Goal: Information Seeking & Learning: Learn about a topic

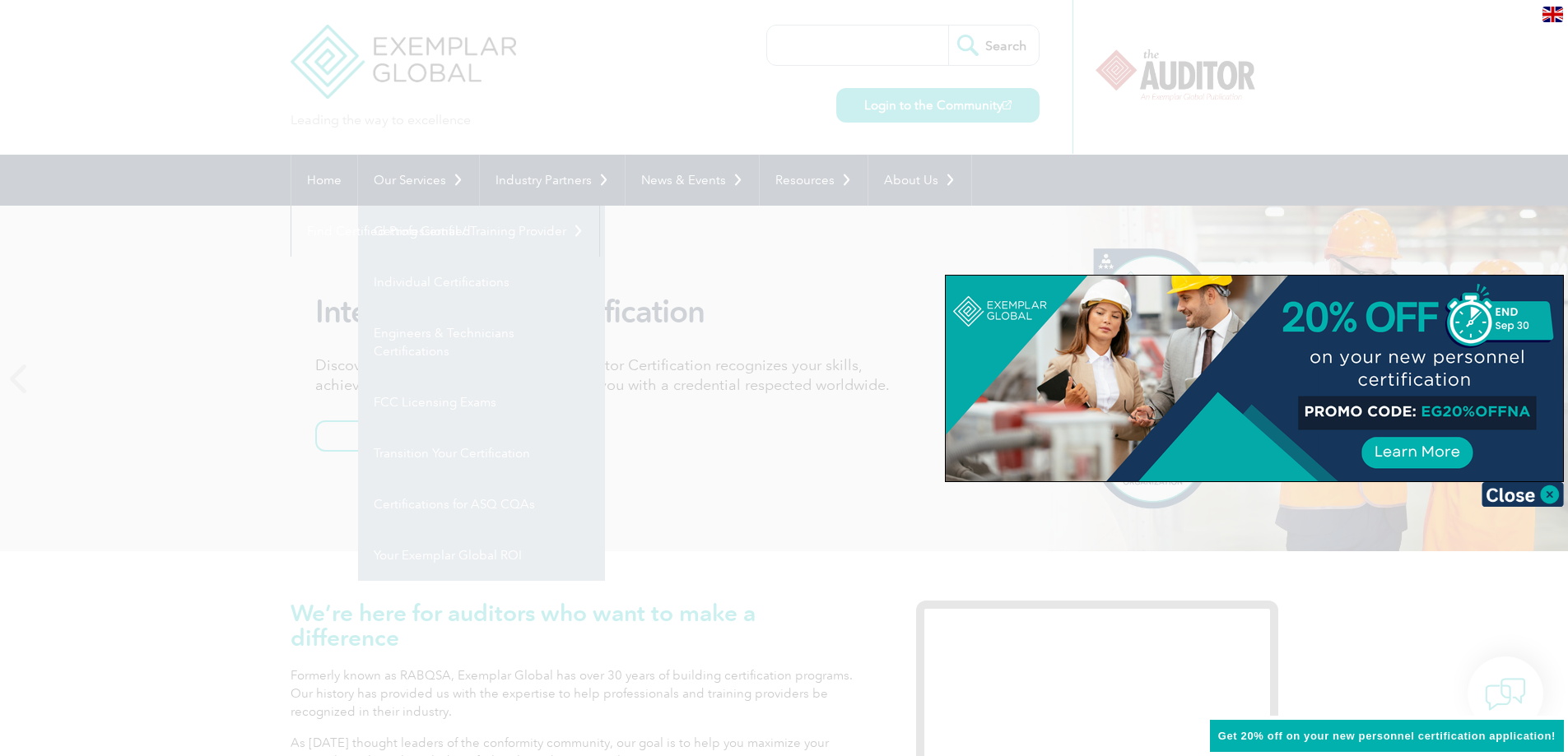
click at [171, 357] on div at bounding box center [784, 378] width 1568 height 756
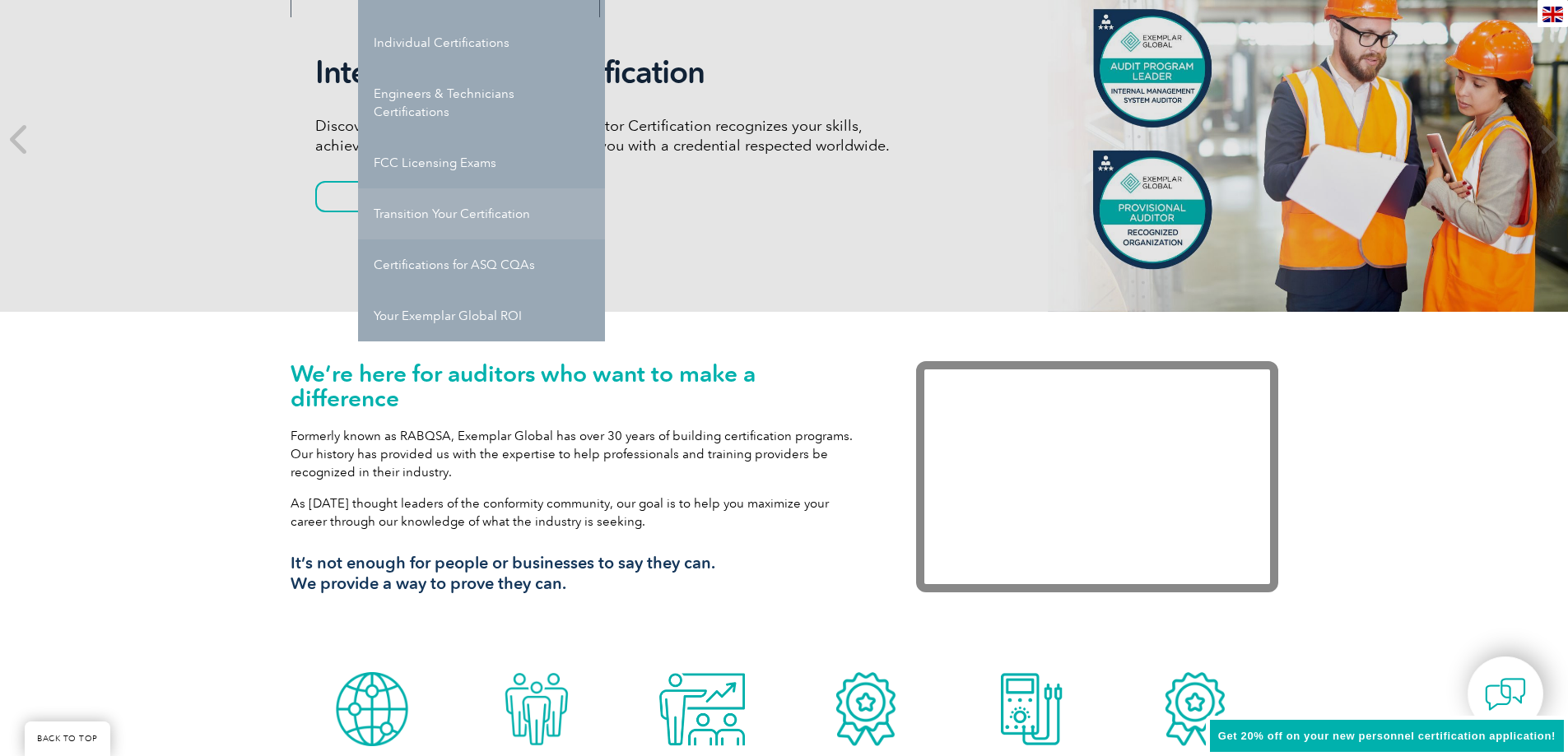
scroll to position [82, 0]
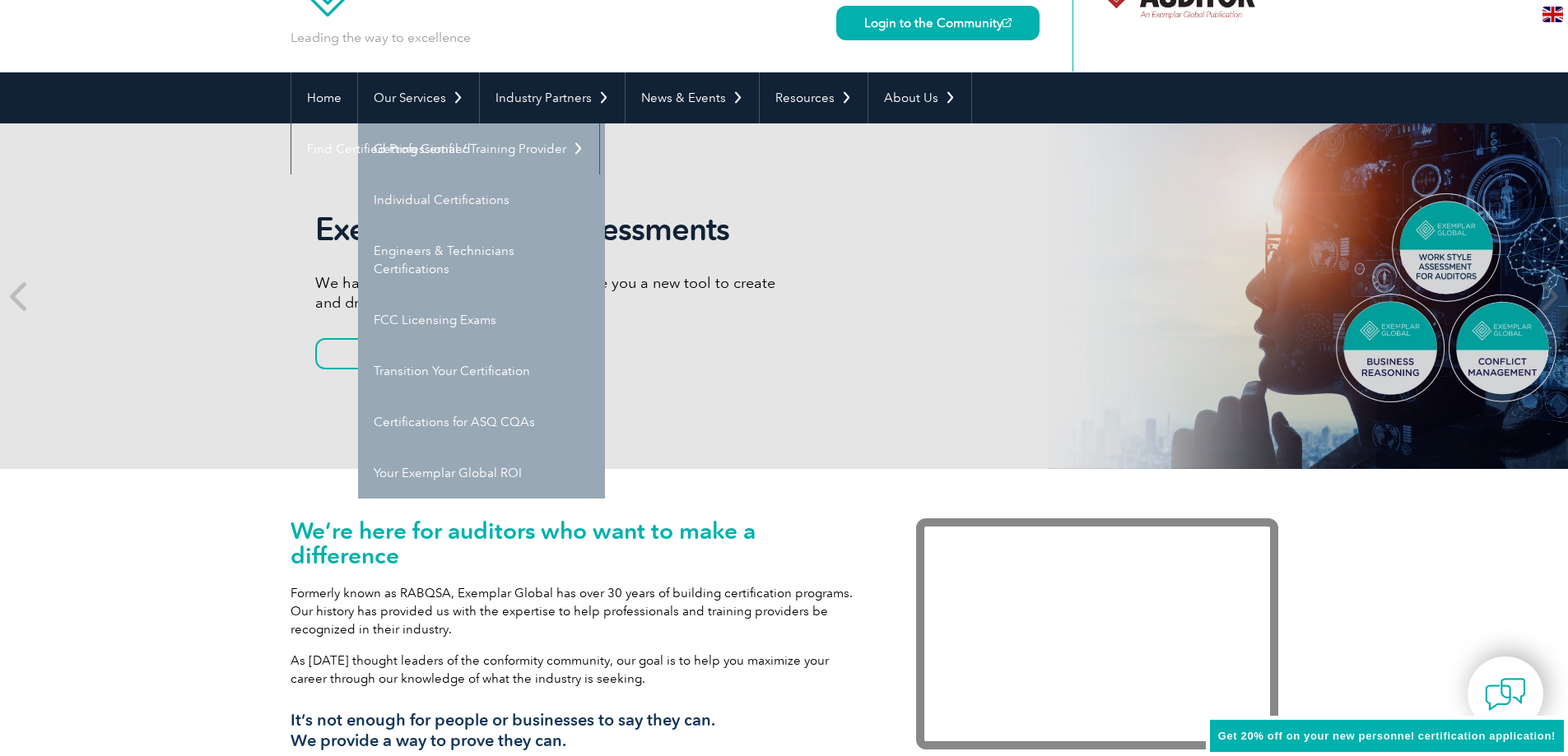
click at [192, 246] on div "Exemplar Global Assessments We have partnered with TalentClick to give you a ne…" at bounding box center [784, 296] width 1568 height 346
click at [978, 249] on div "Exemplar Global Assessments We have partnered with TalentClick to give you a ne…" at bounding box center [784, 296] width 988 height 346
click at [937, 277] on div "Exemplar Global Assessments We have partnered with TalentClick to give you a ne…" at bounding box center [784, 296] width 988 height 346
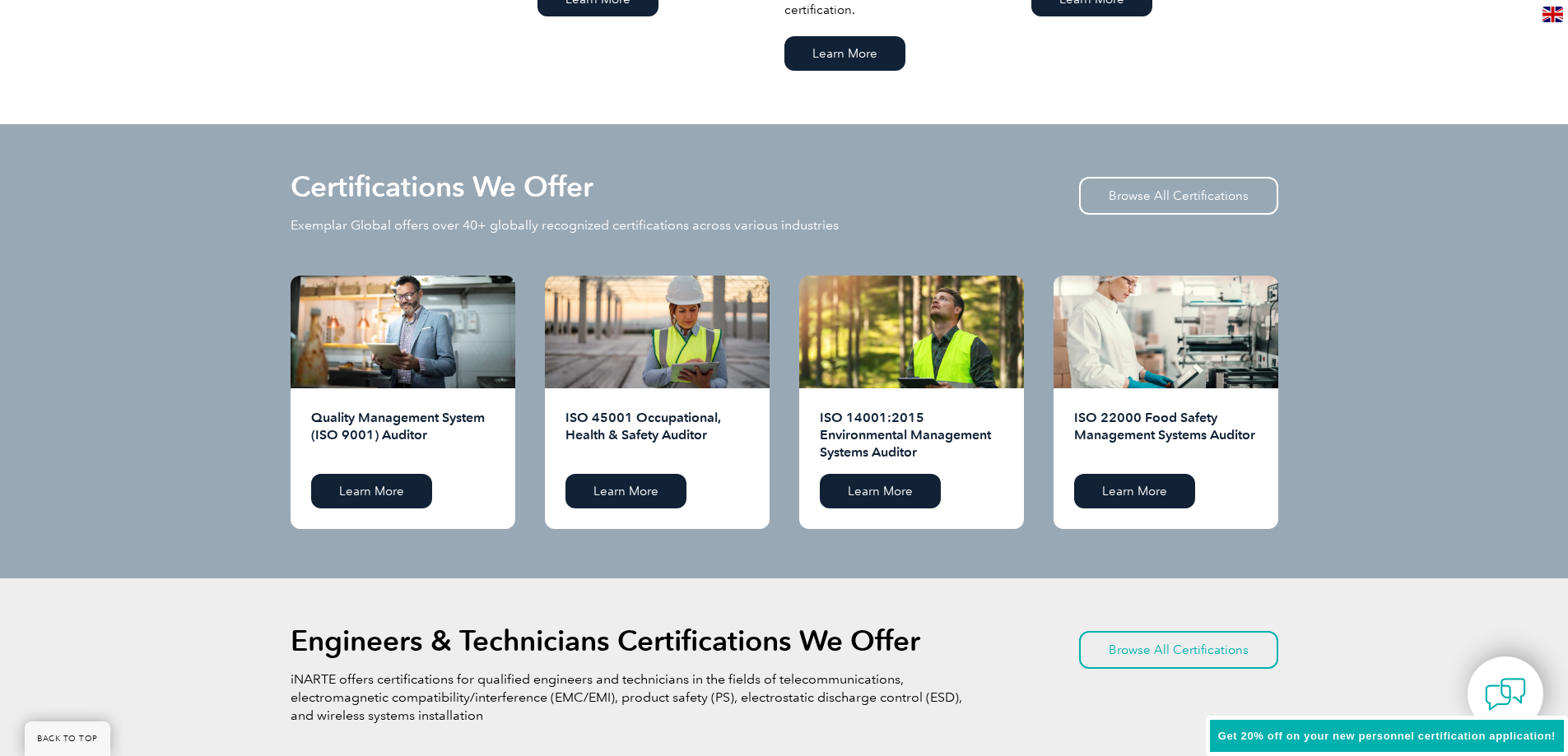
scroll to position [1563, 0]
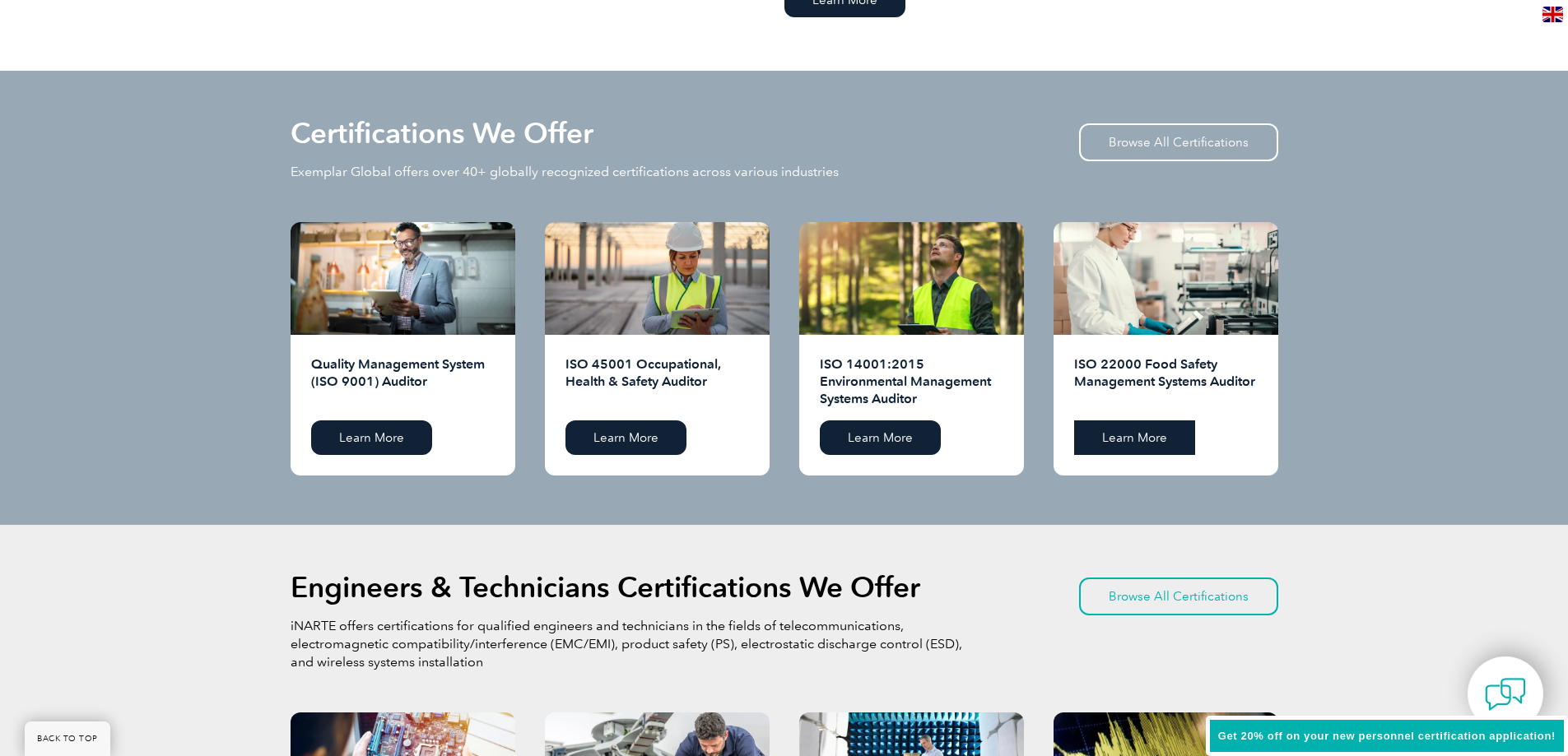
click at [1135, 441] on link "Learn More" at bounding box center [1135, 437] width 121 height 35
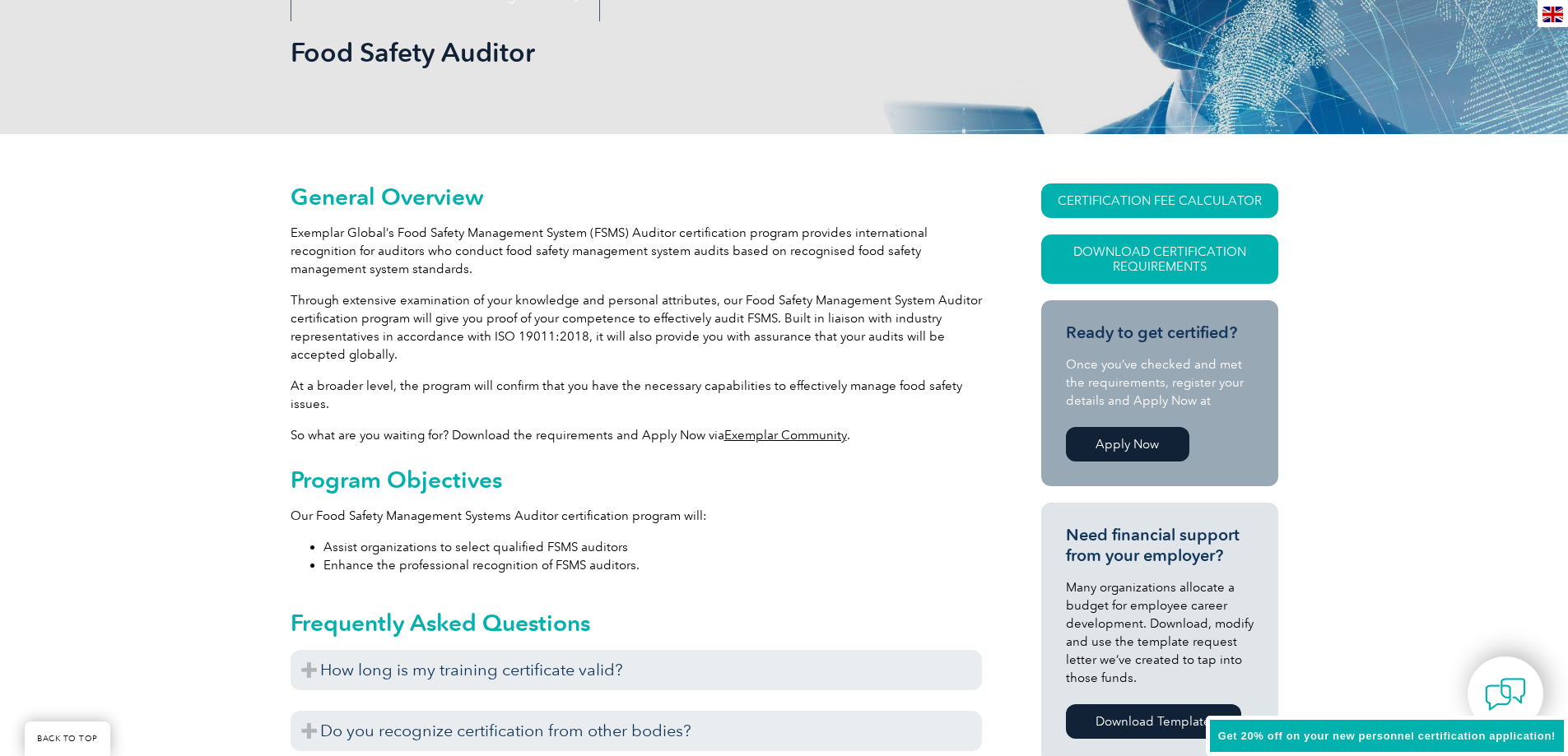
scroll to position [247, 0]
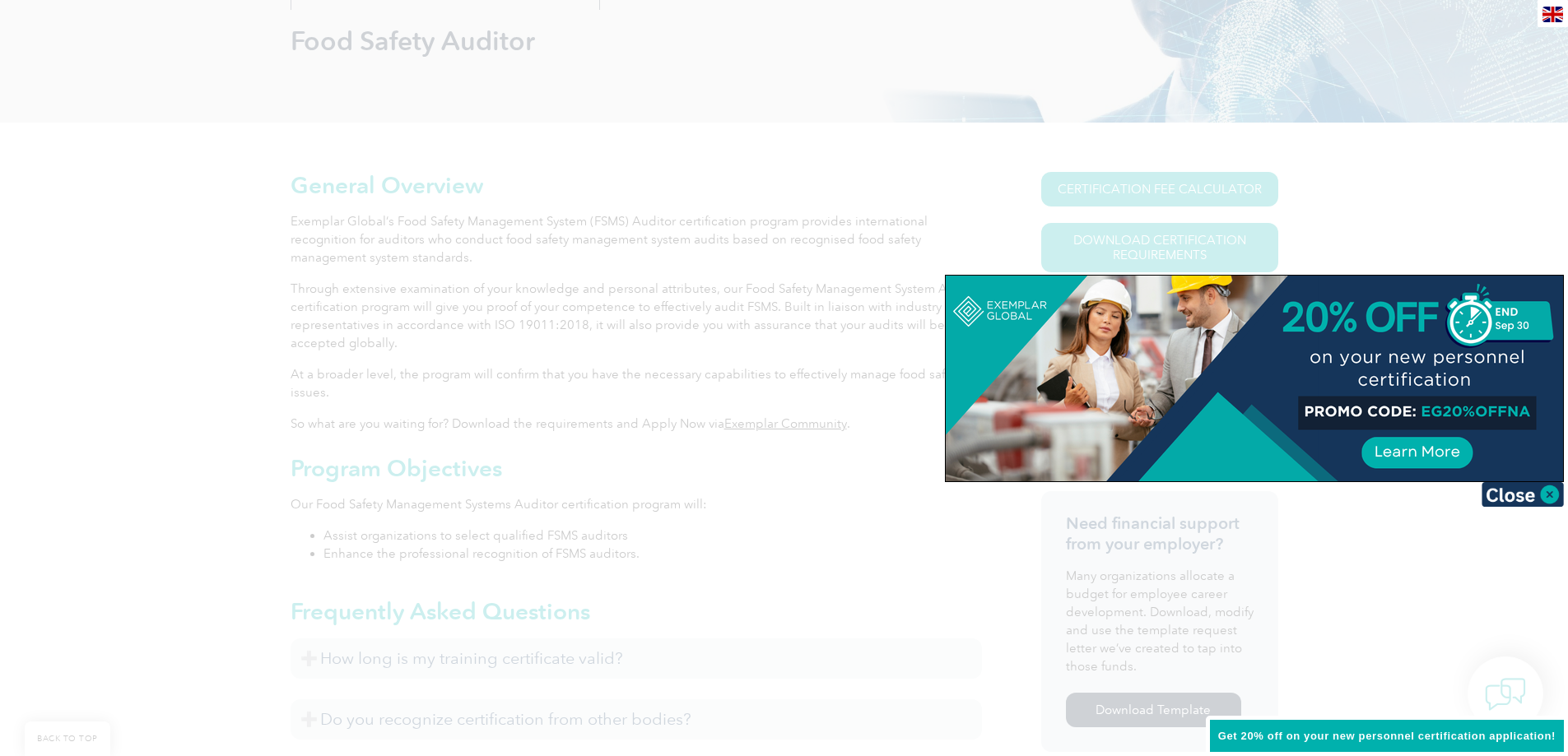
click at [1418, 446] on div at bounding box center [1254, 378] width 617 height 206
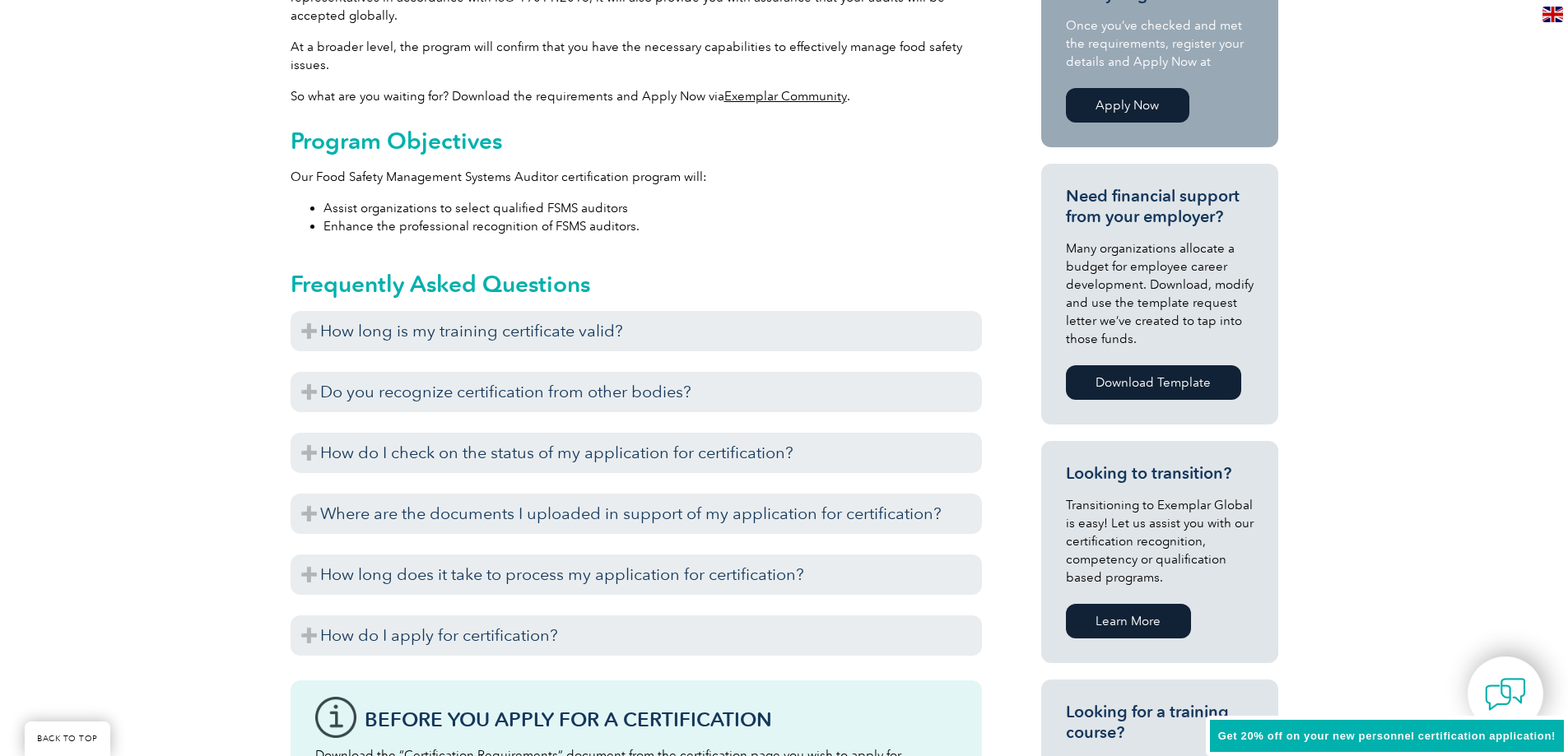
scroll to position [576, 0]
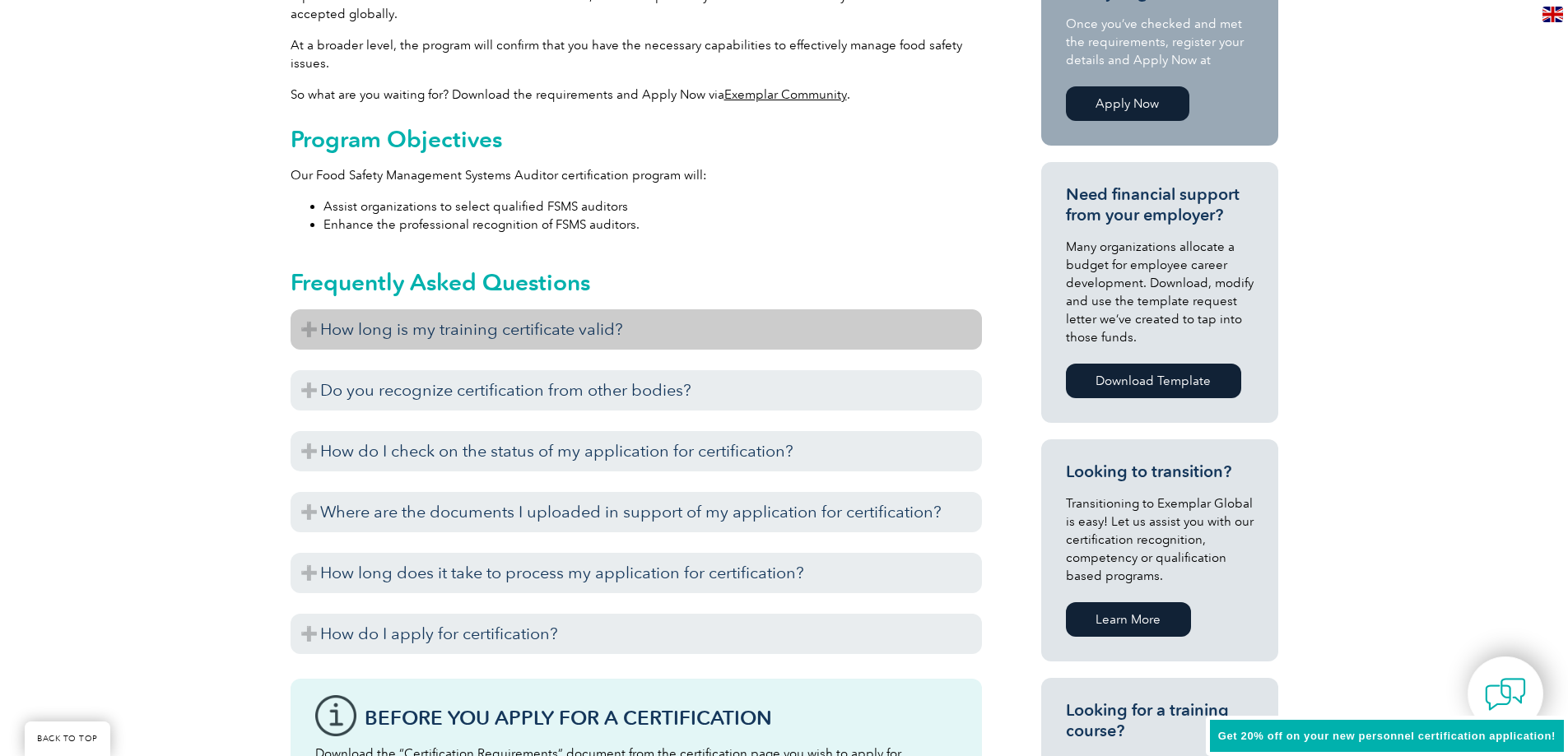
click at [314, 331] on h3 "How long is my training certificate valid?" at bounding box center [636, 329] width 691 height 40
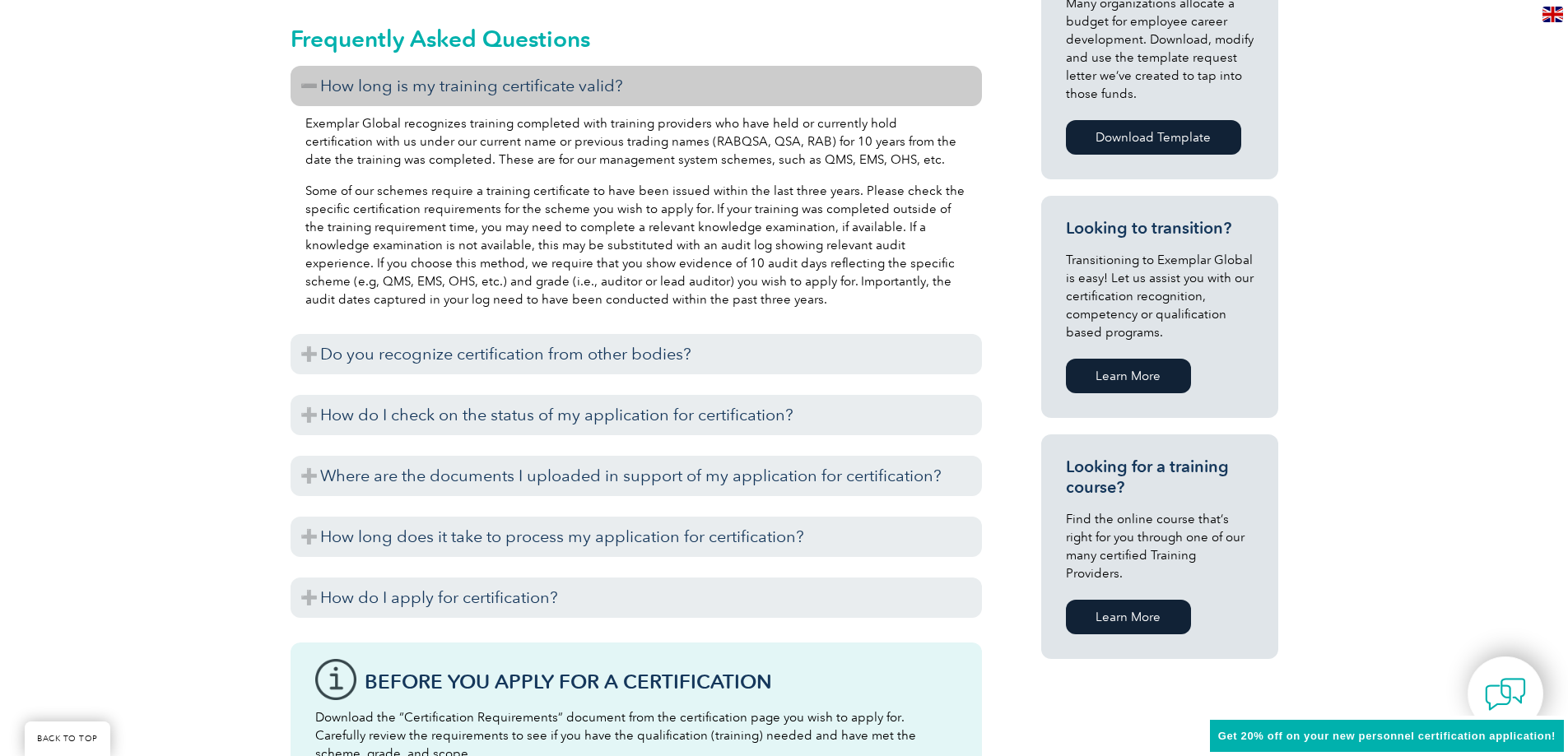
scroll to position [822, 0]
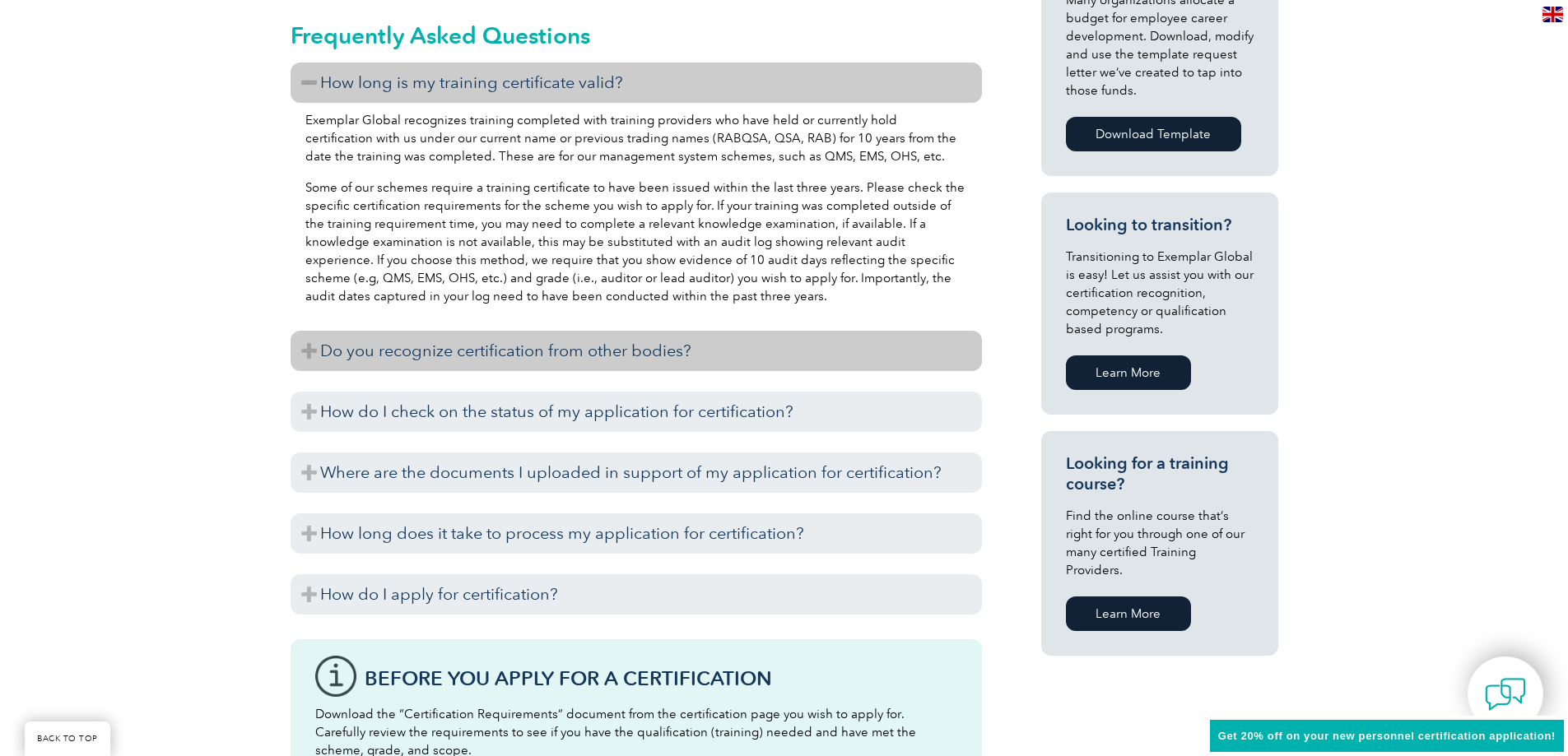
click at [299, 348] on h3 "Do you recognize certification from other bodies?" at bounding box center [636, 350] width 691 height 40
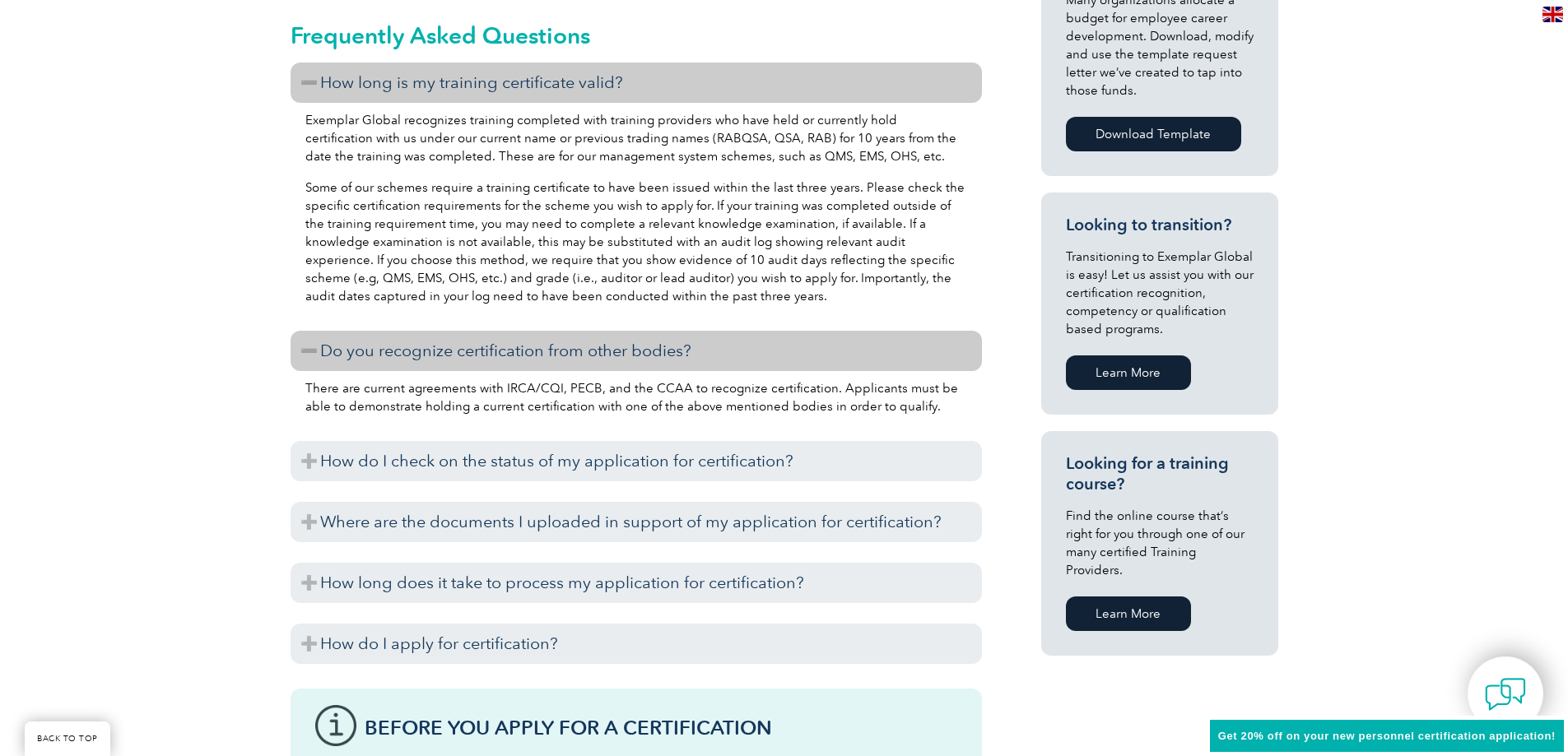
click at [299, 348] on h3 "Do you recognize certification from other bodies?" at bounding box center [636, 350] width 691 height 40
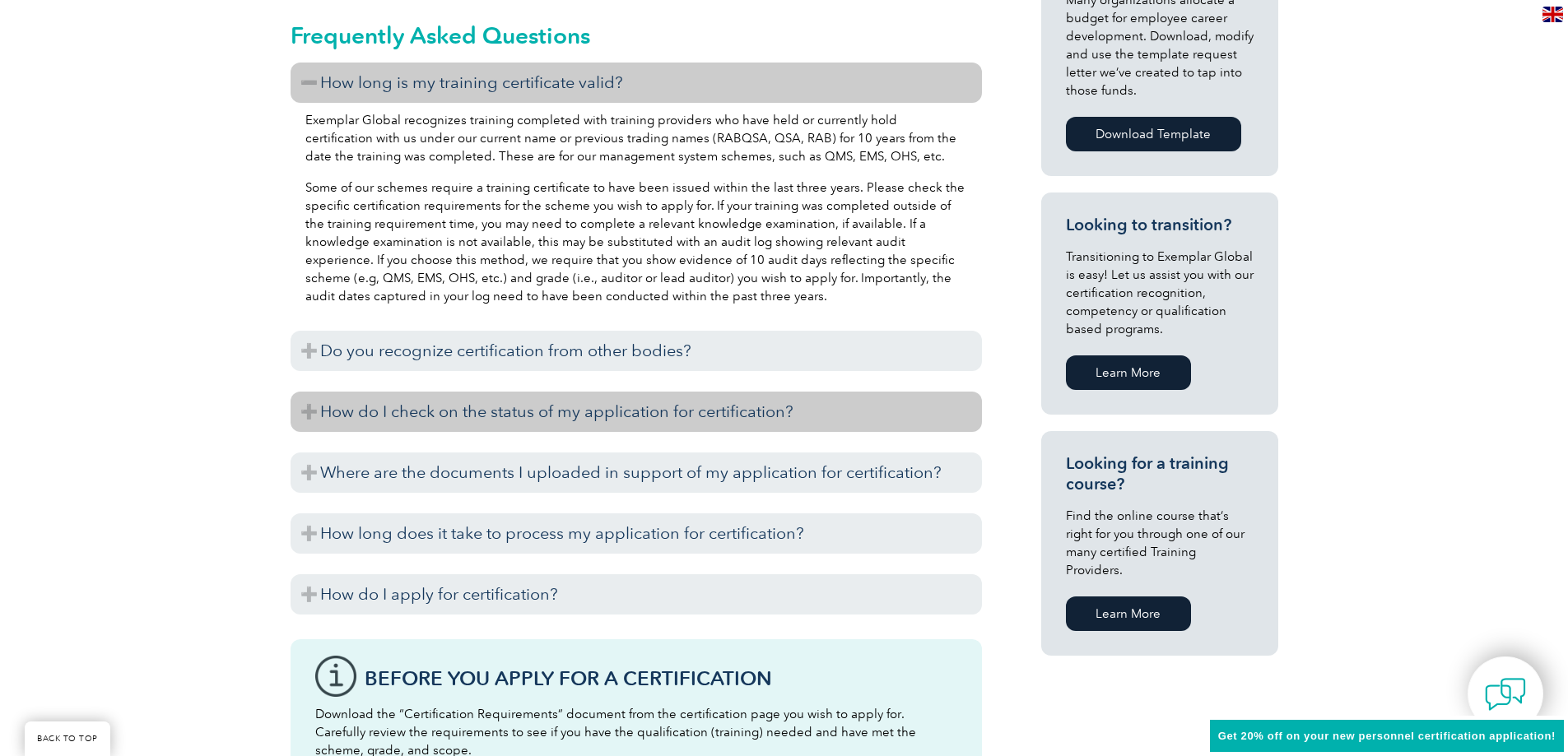
click at [321, 413] on h3 "How do I check on the status of my application for certification?" at bounding box center [636, 411] width 691 height 40
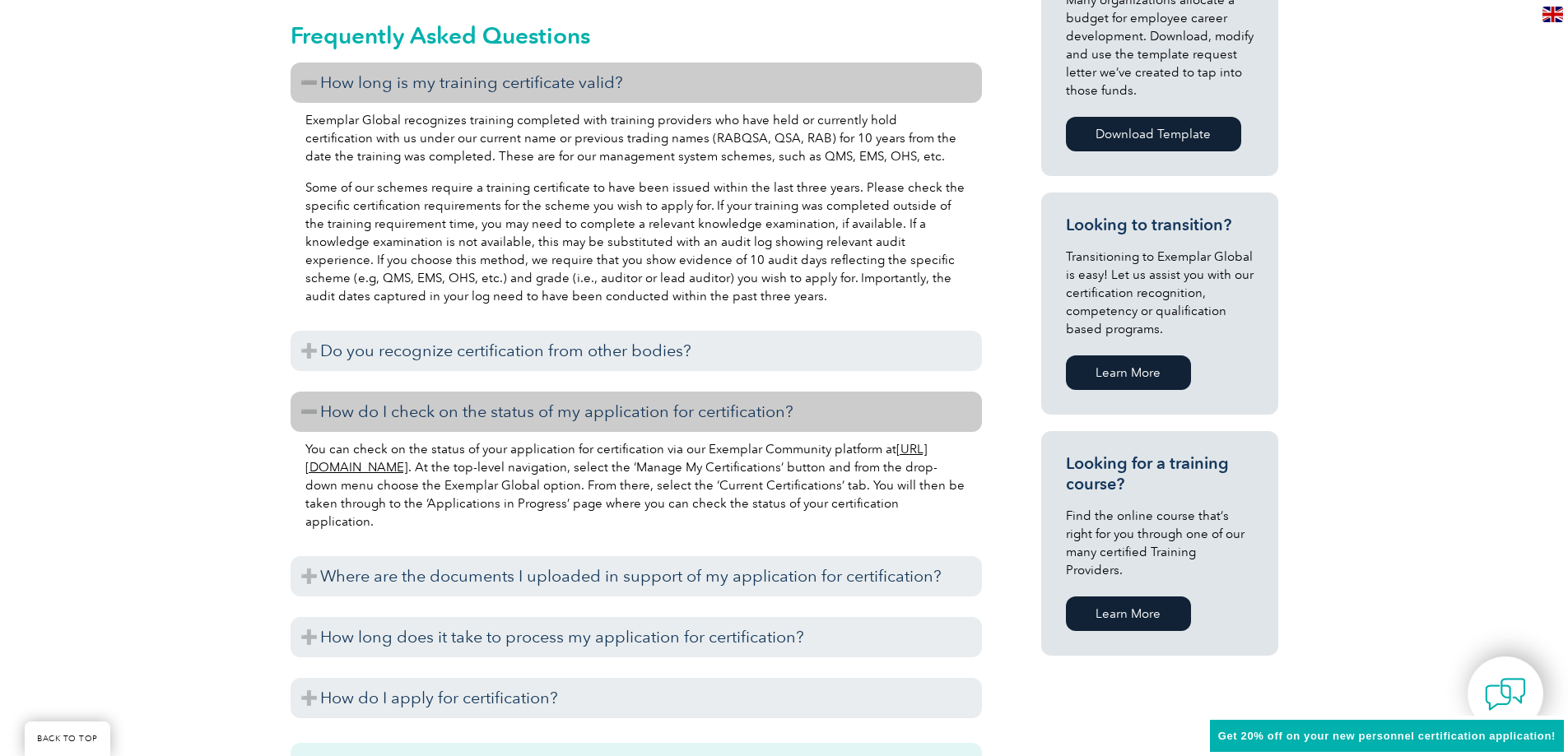
click at [321, 413] on h3 "How do I check on the status of my application for certification?" at bounding box center [636, 411] width 691 height 40
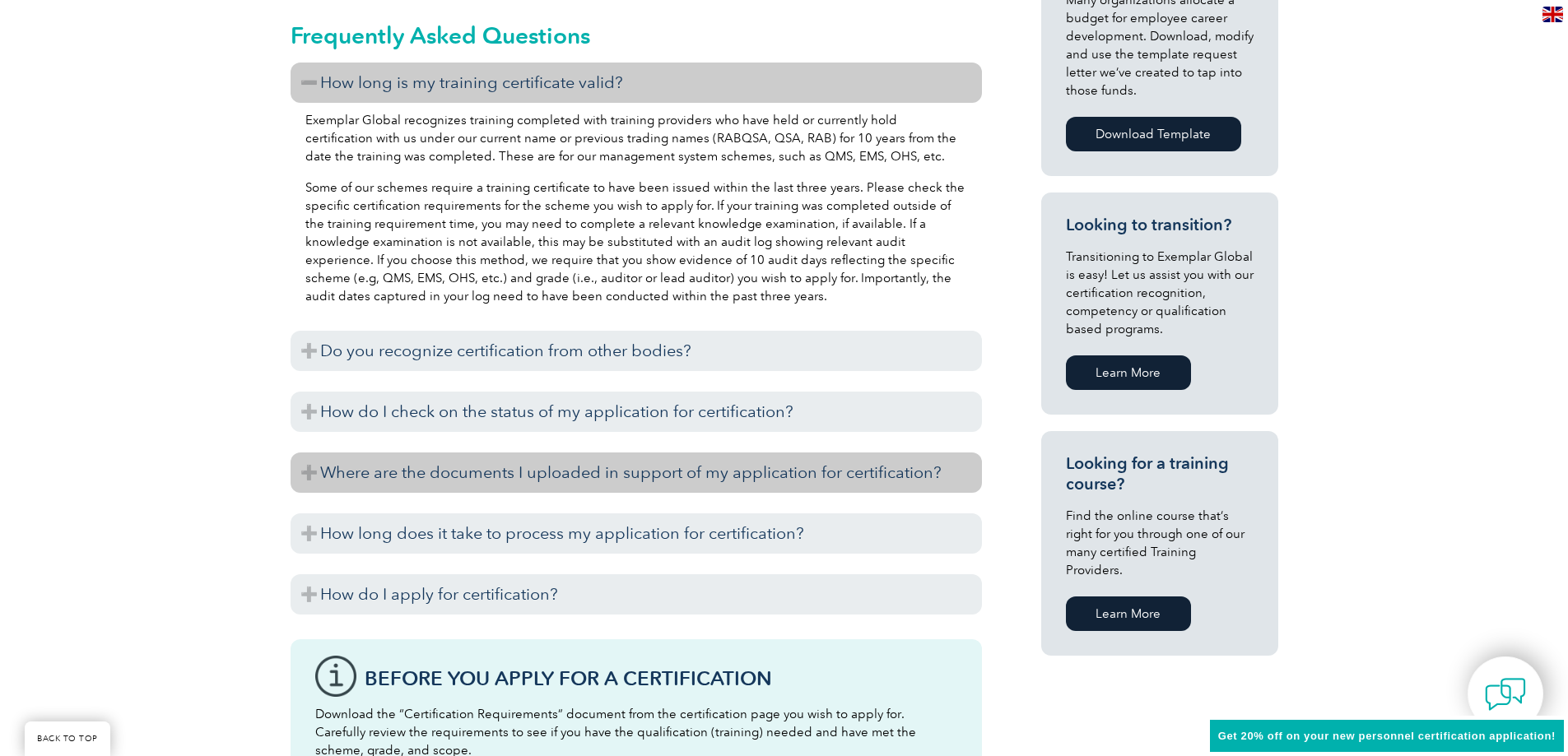
click at [309, 471] on h3 "Where are the documents I uploaded in support of my application for certificati…" at bounding box center [636, 472] width 691 height 40
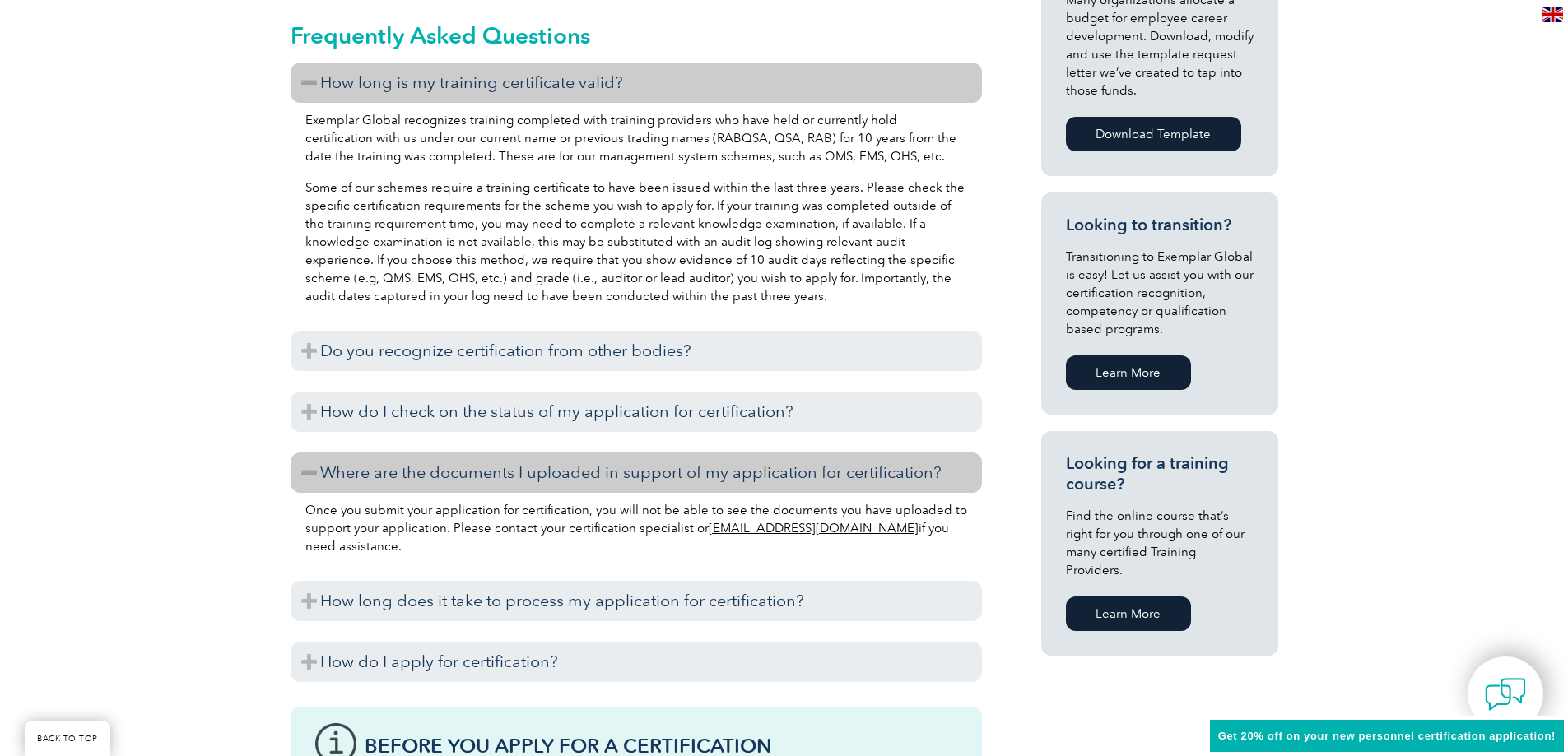
click at [309, 471] on h3 "Where are the documents I uploaded in support of my application for certificati…" at bounding box center [636, 472] width 691 height 40
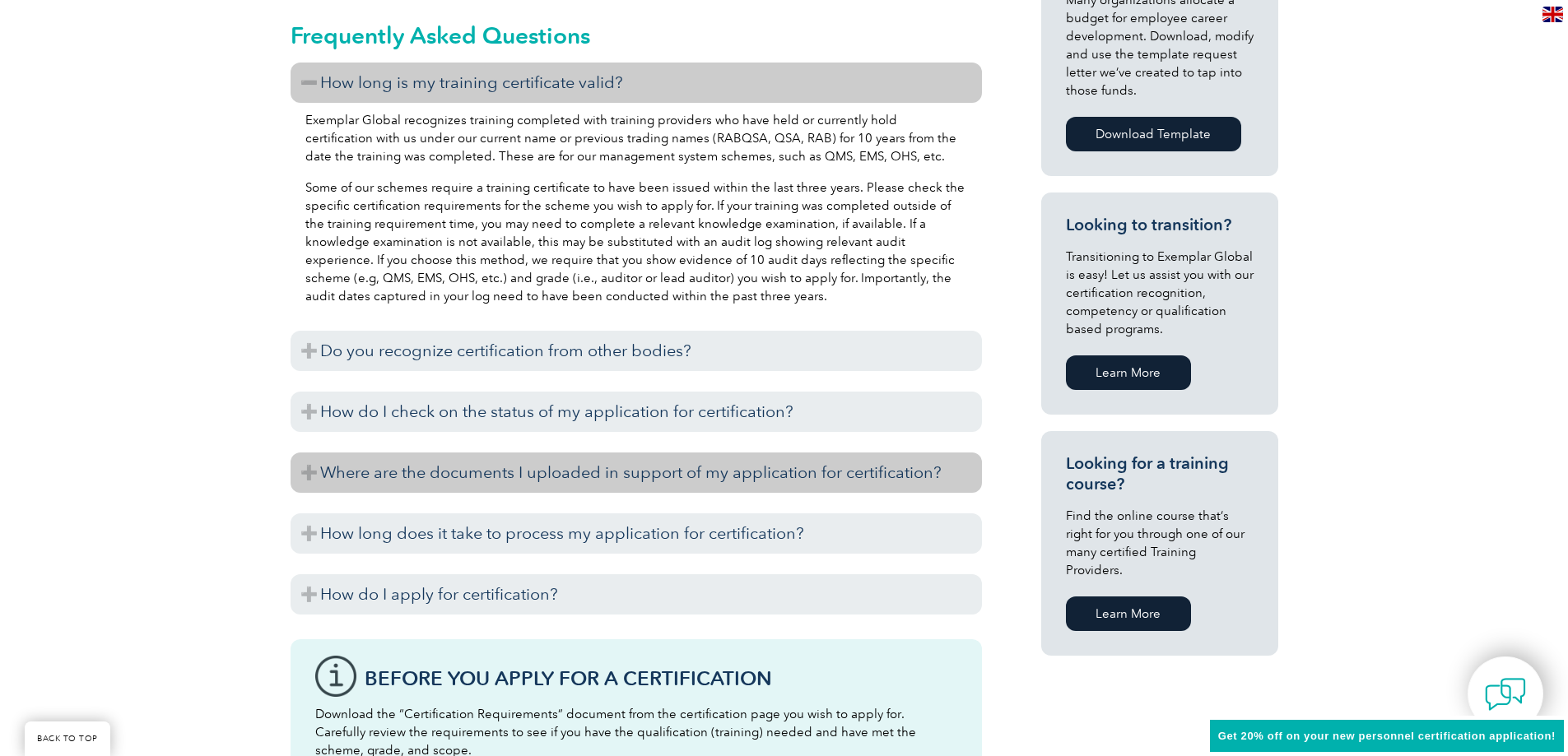
click at [309, 471] on h3 "Where are the documents I uploaded in support of my application for certificati…" at bounding box center [636, 472] width 691 height 40
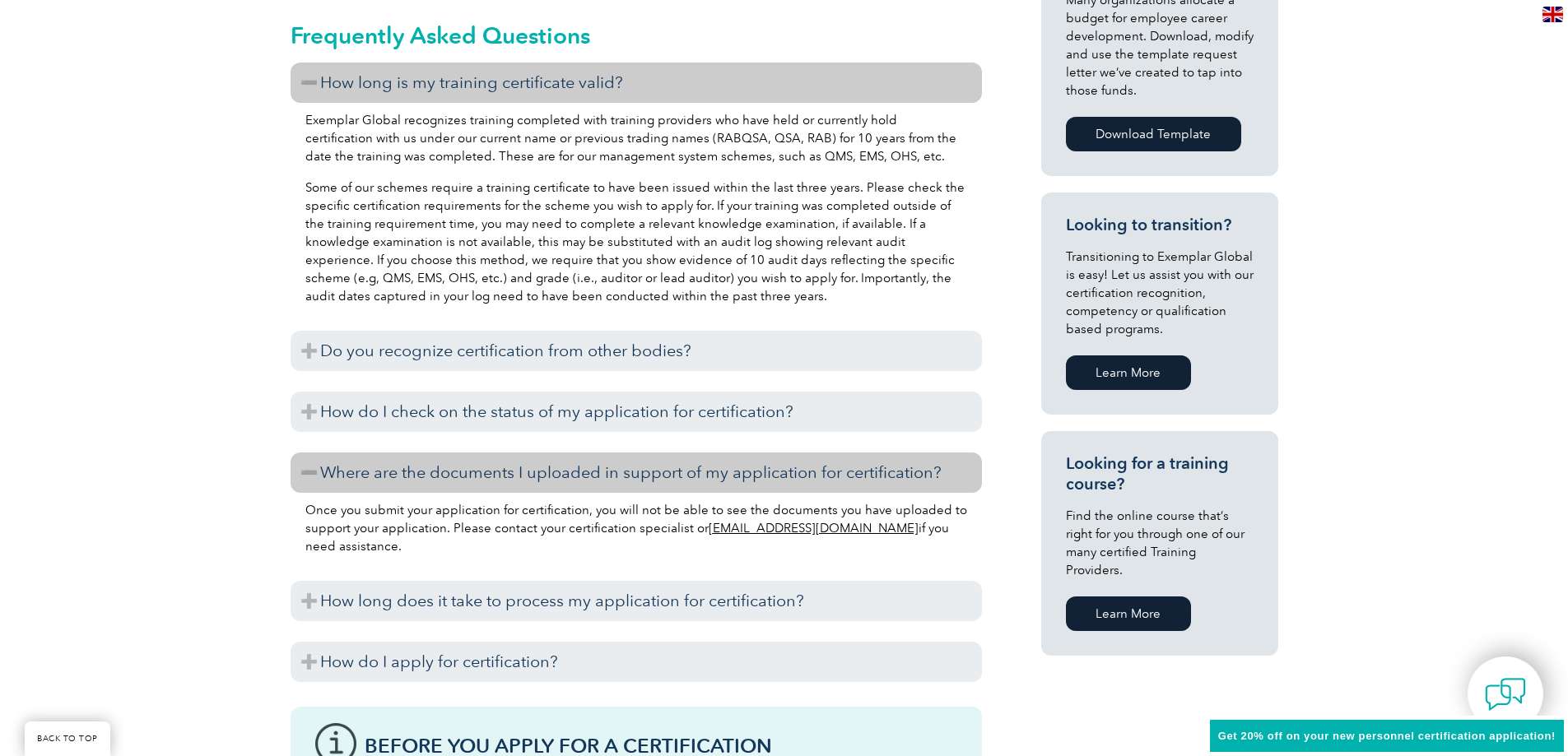
click at [309, 471] on h3 "Where are the documents I uploaded in support of my application for certificati…" at bounding box center [636, 472] width 691 height 40
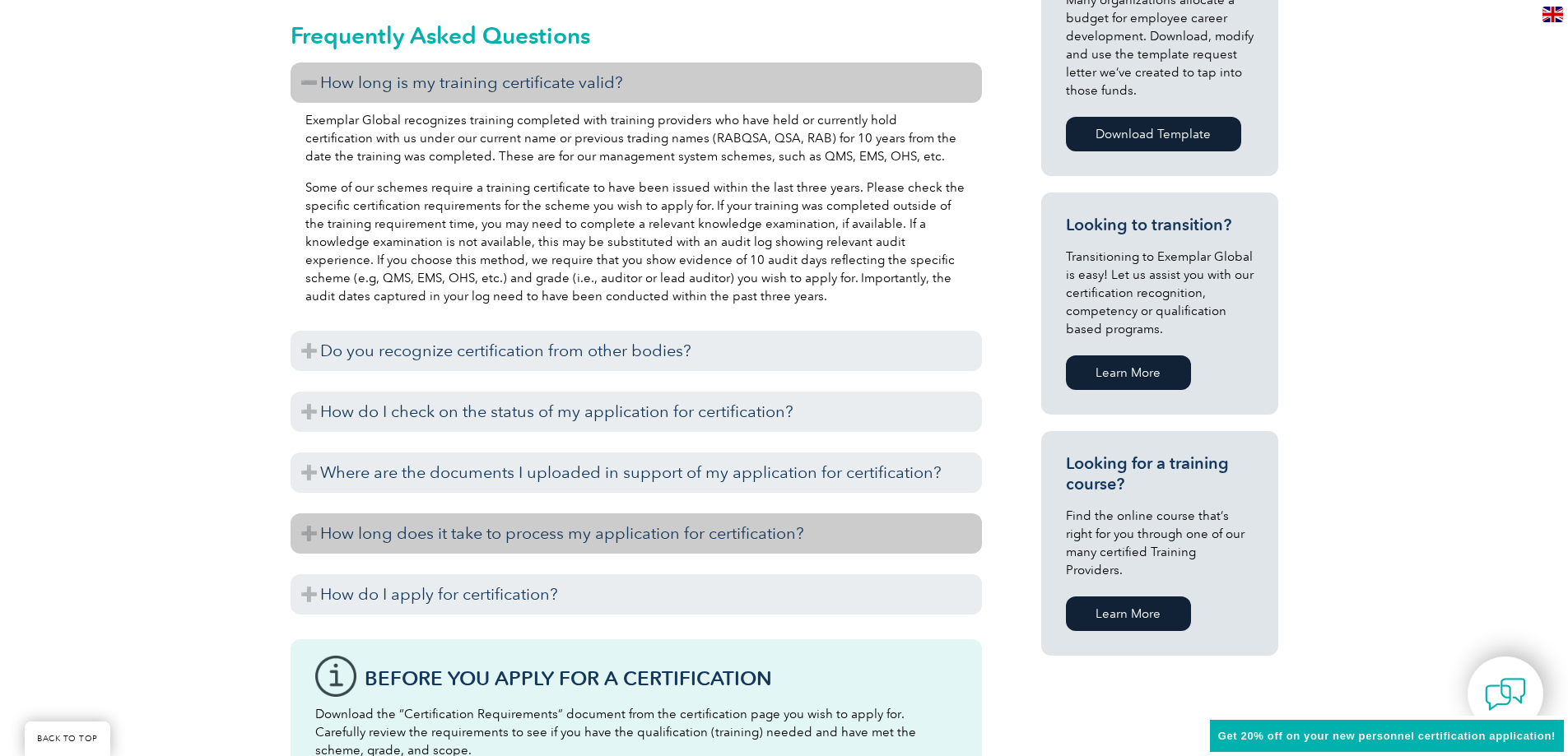
click at [319, 533] on h3 "How long does it take to process my application for certification?" at bounding box center [636, 533] width 691 height 40
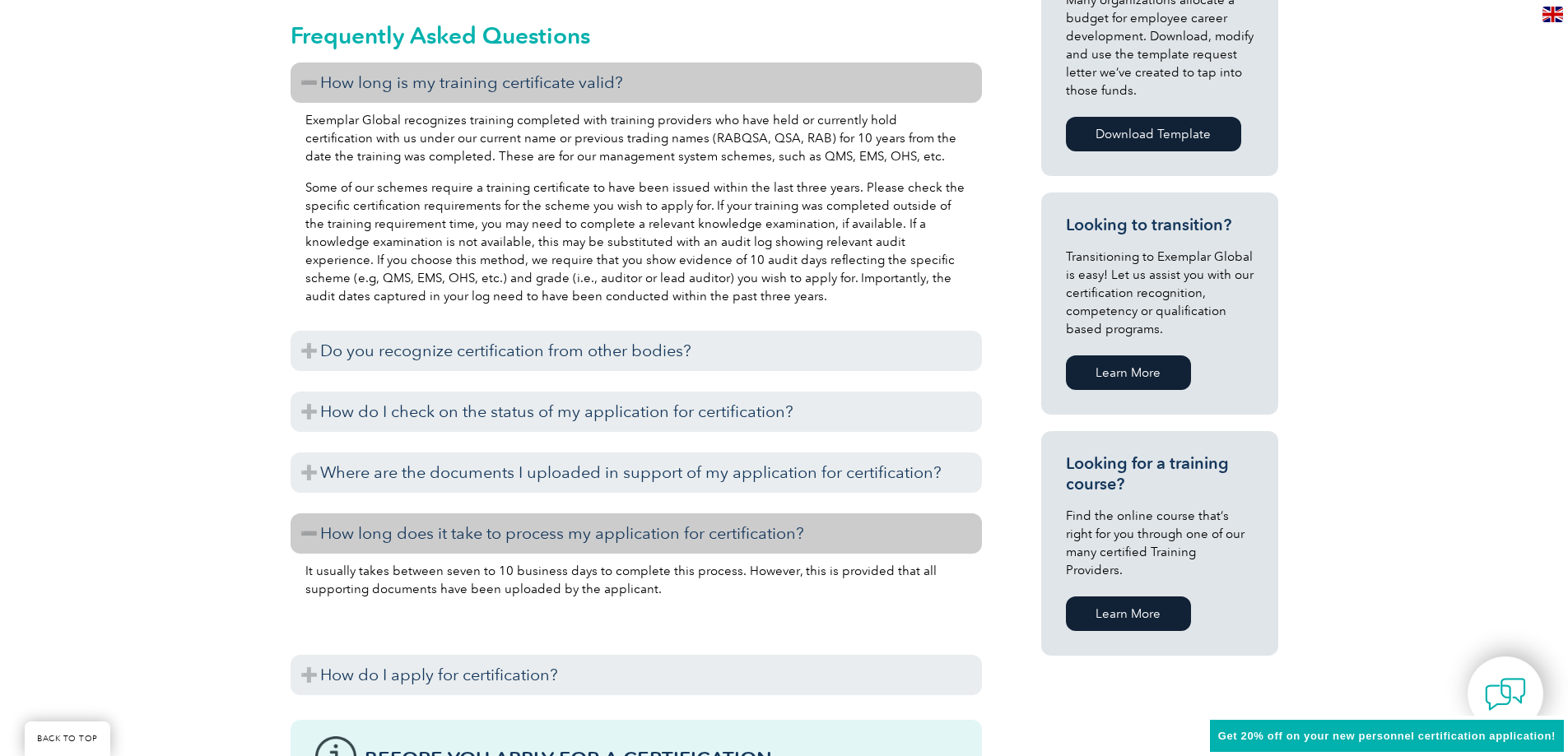
click at [319, 533] on h3 "How long does it take to process my application for certification?" at bounding box center [636, 533] width 691 height 40
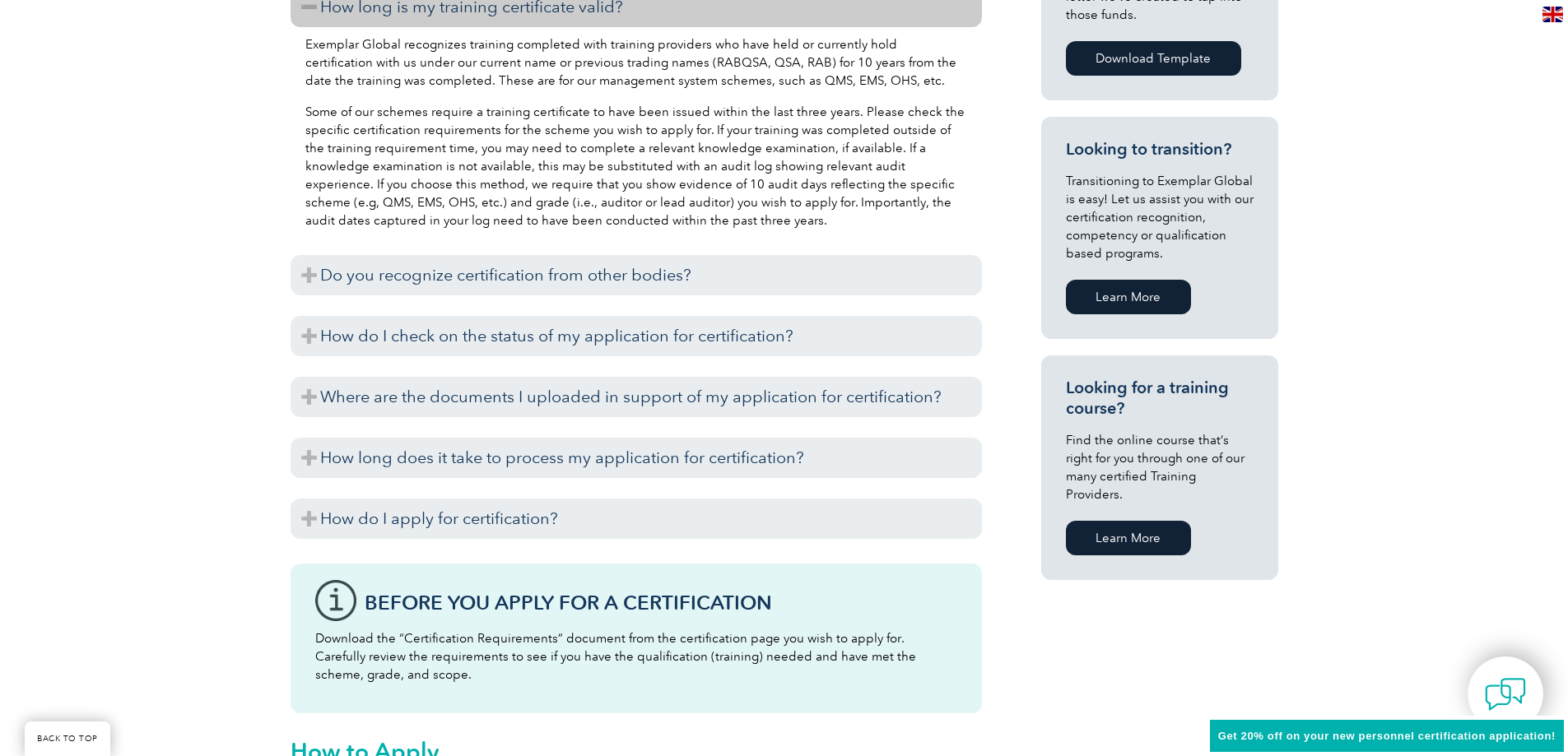
scroll to position [905, 0]
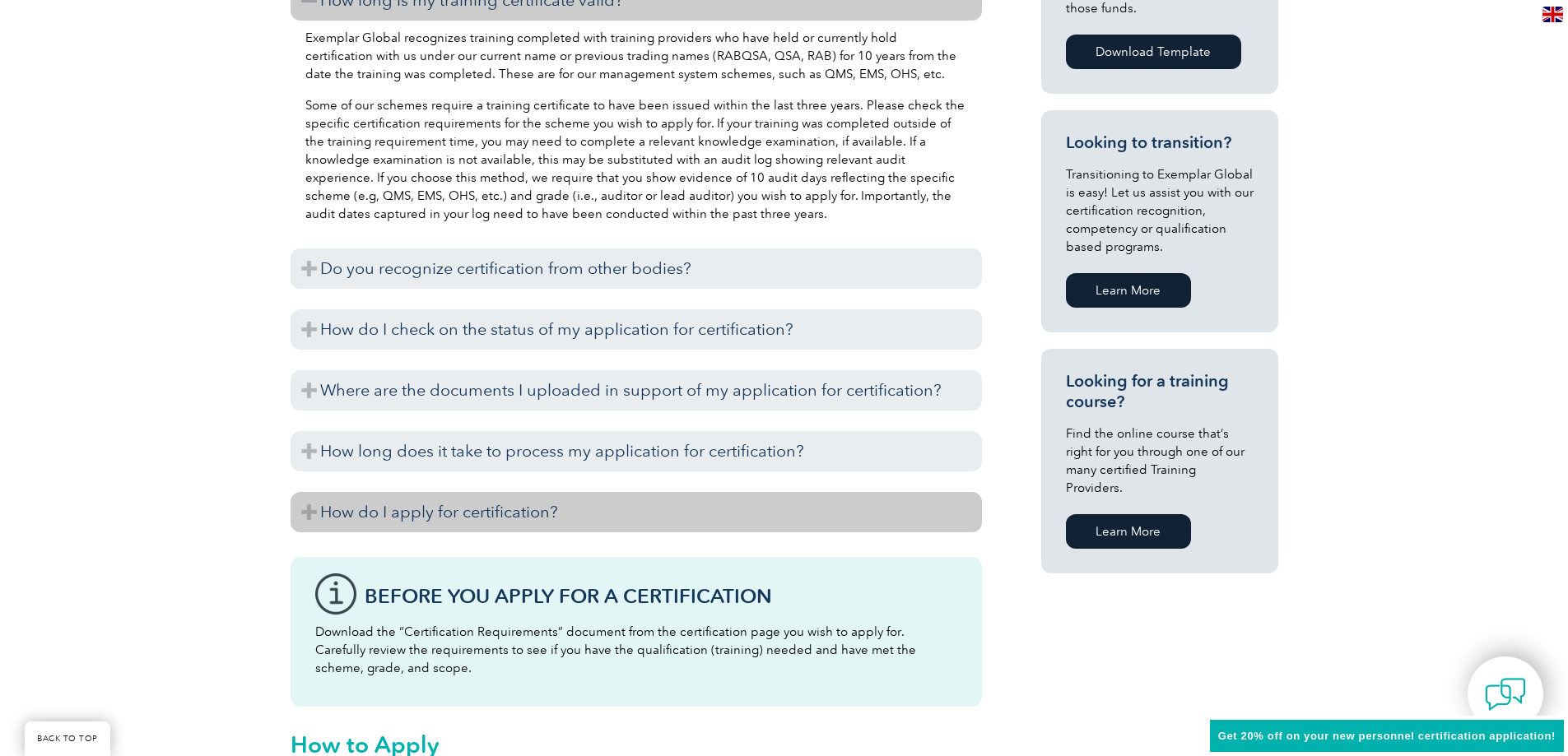
click at [307, 519] on h3 "How do I apply for certification?" at bounding box center [636, 511] width 691 height 40
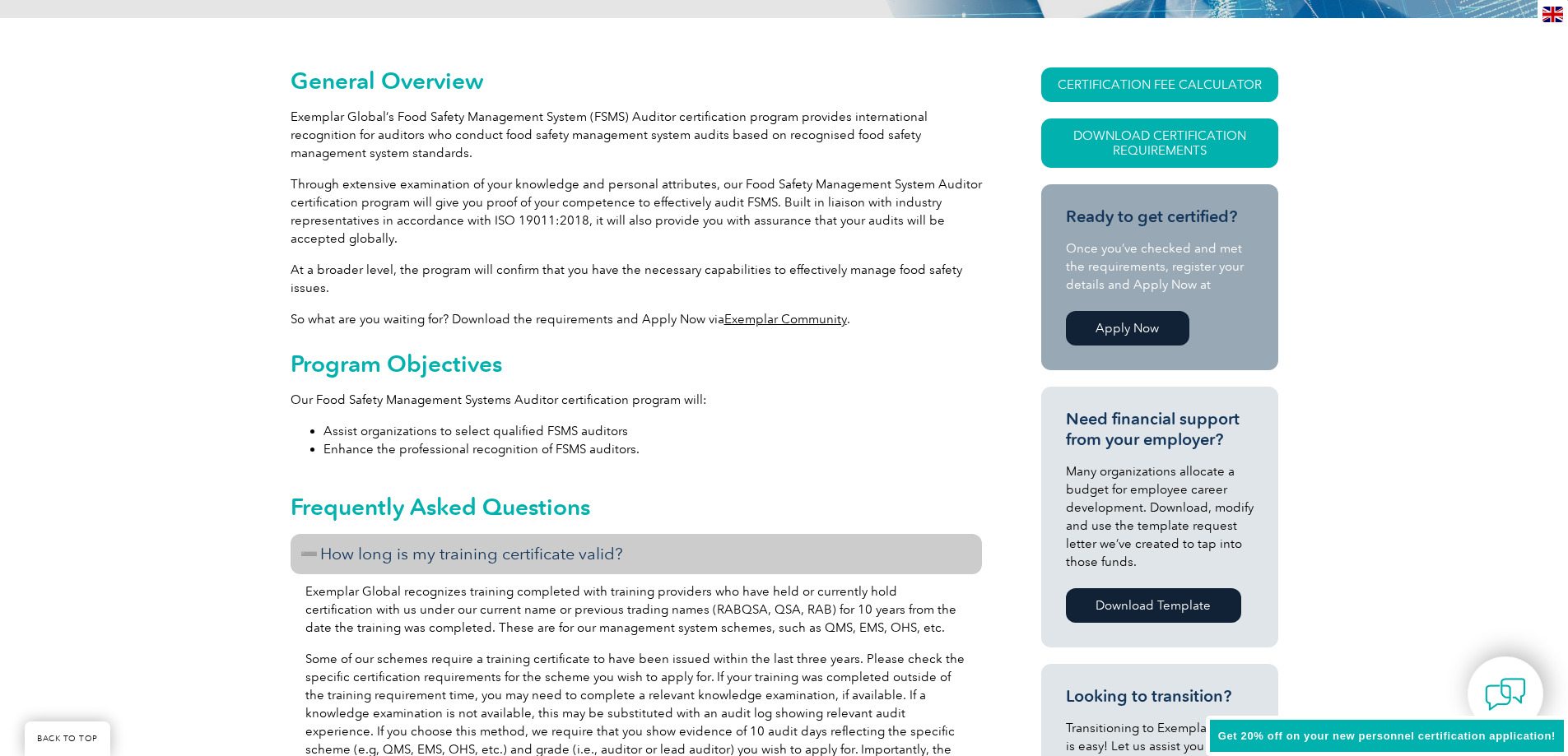
scroll to position [411, 0]
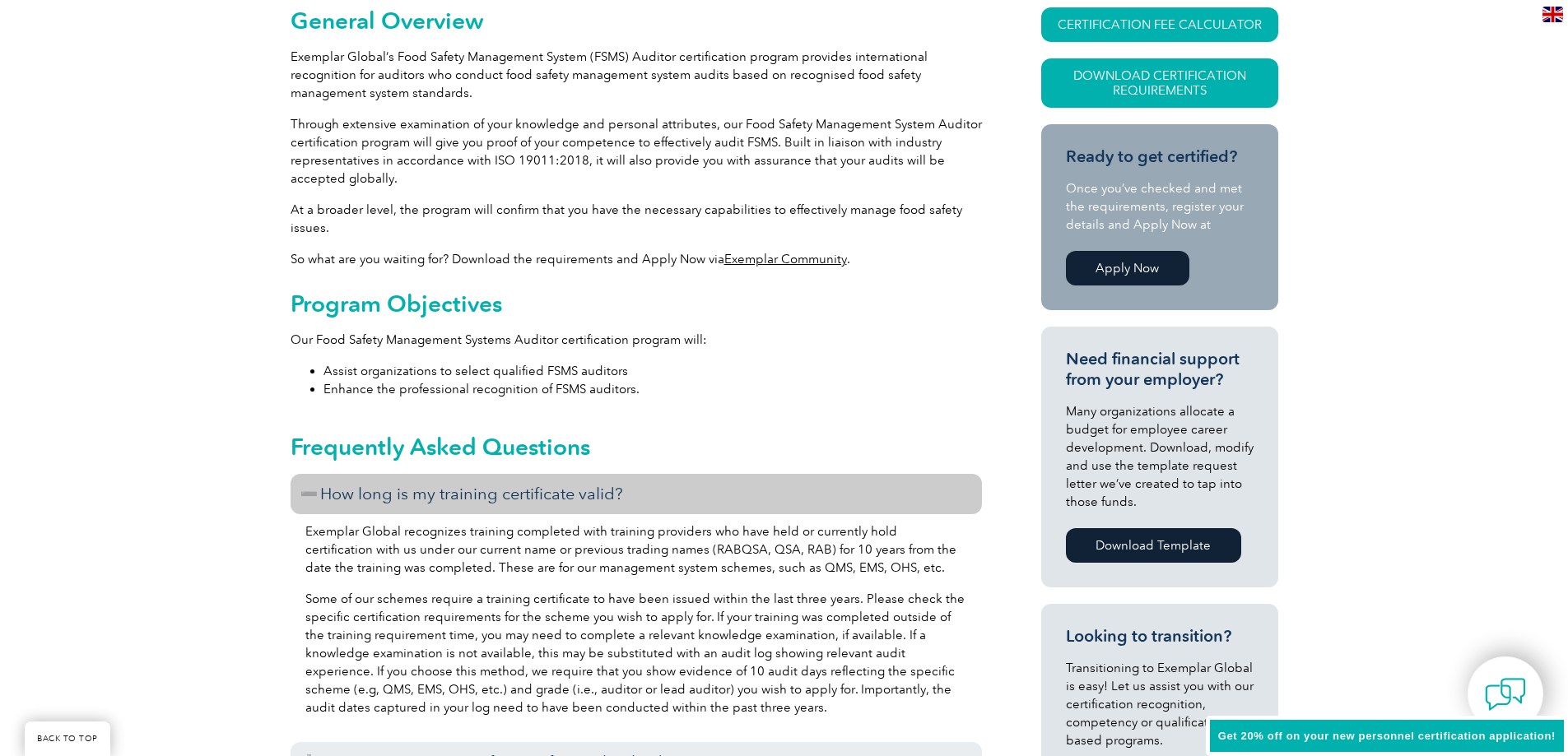
click at [306, 489] on h3 "How long is my training certificate valid?" at bounding box center [636, 494] width 691 height 40
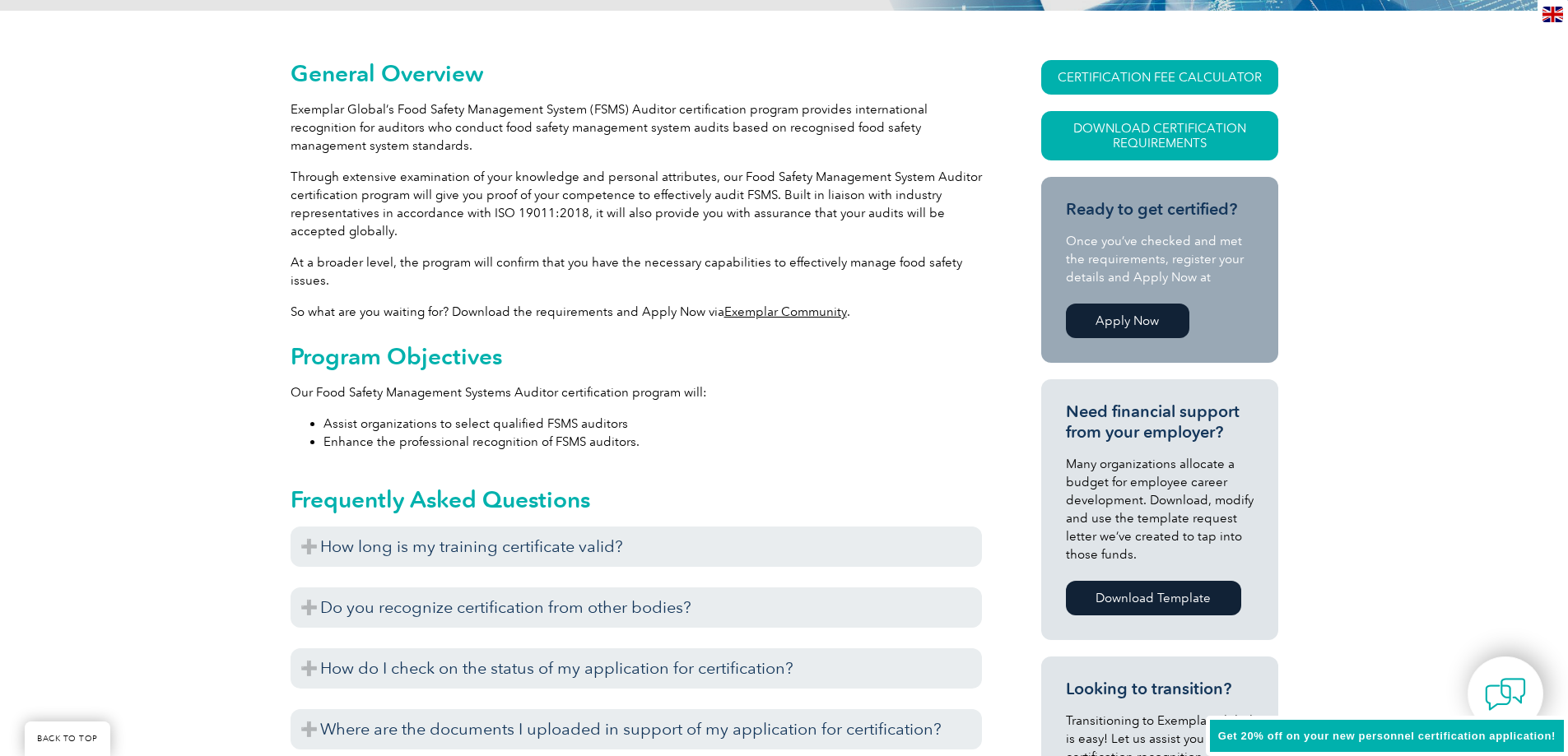
scroll to position [494, 0]
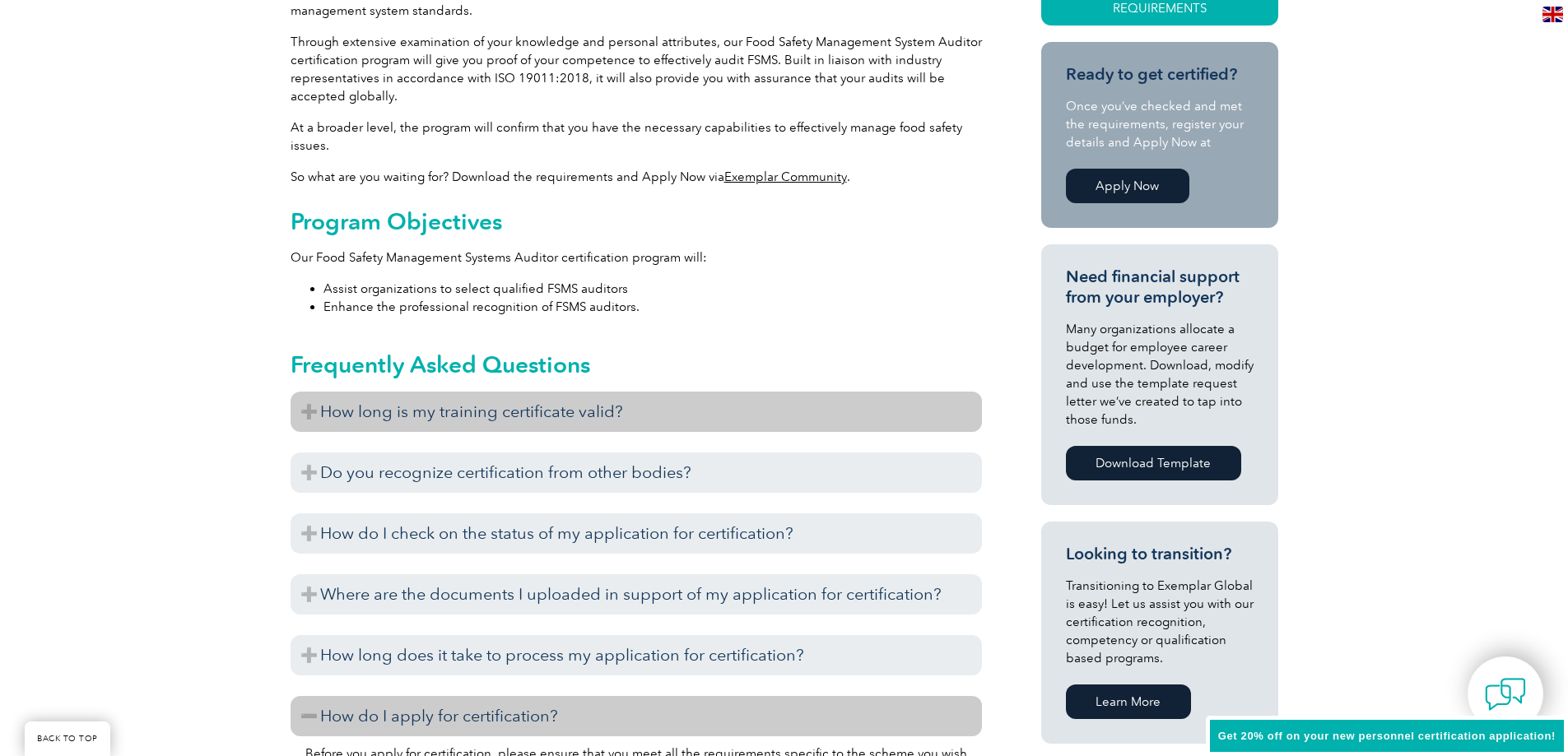
click at [311, 411] on h3 "How long is my training certificate valid?" at bounding box center [636, 411] width 691 height 40
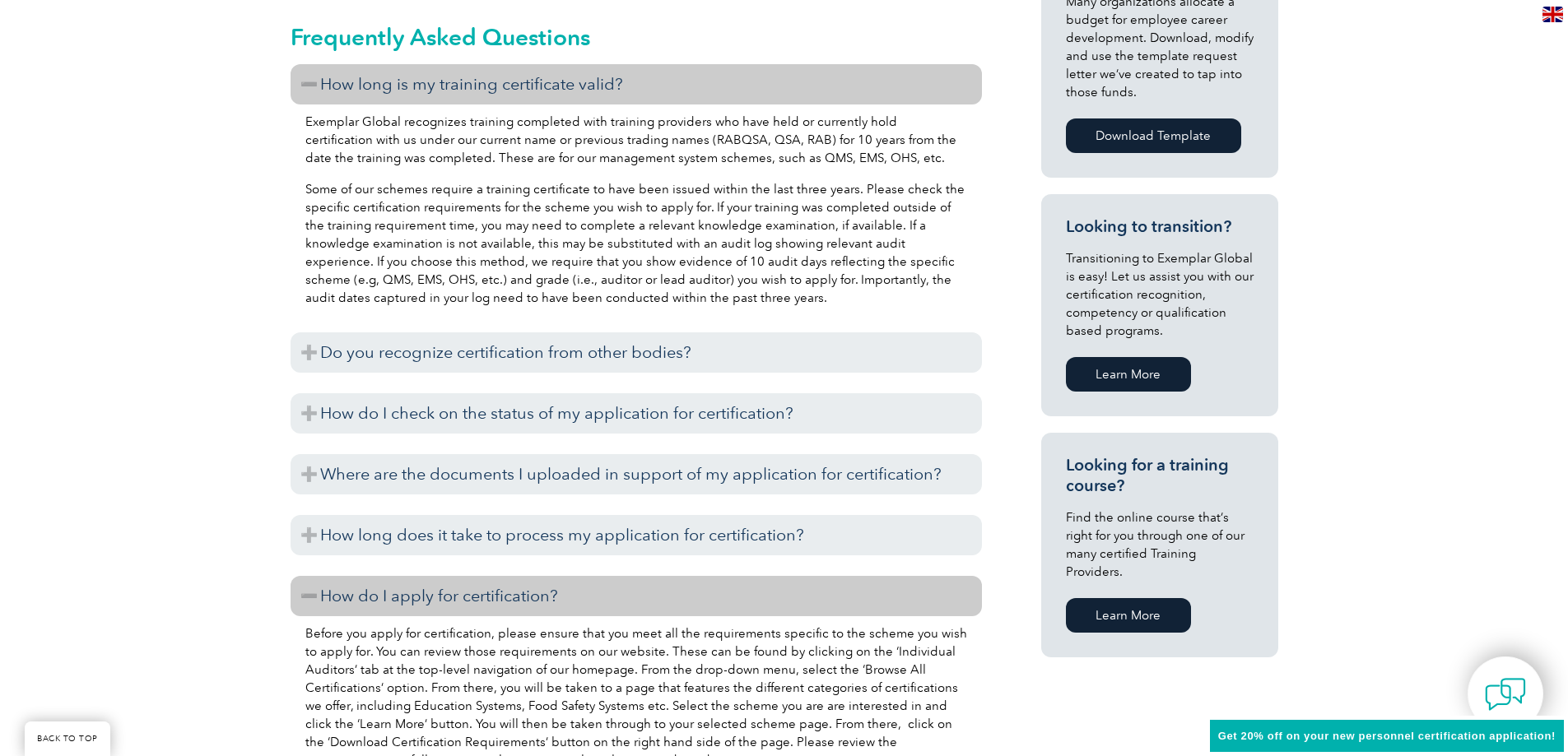
scroll to position [822, 0]
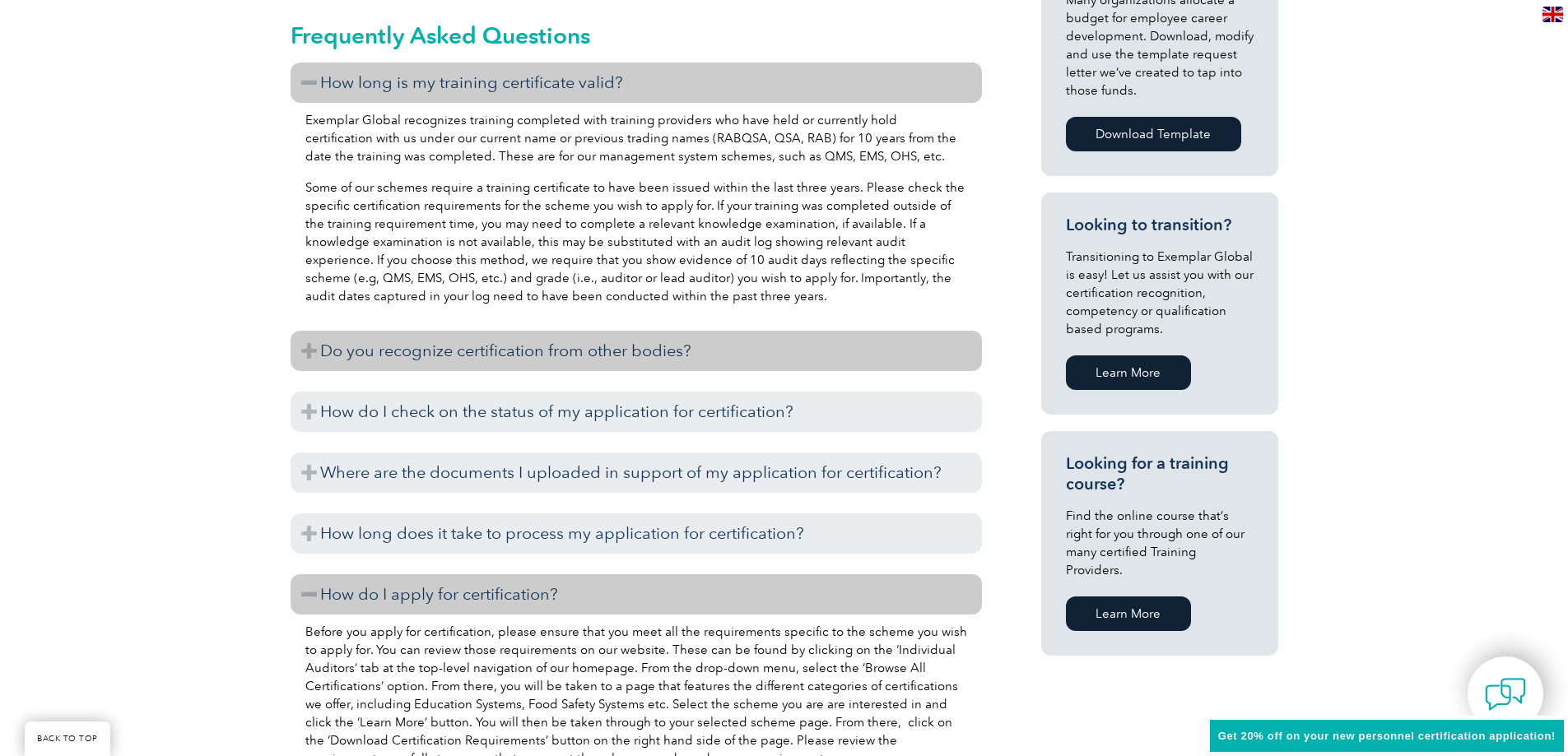
click at [312, 348] on h3 "Do you recognize certification from other bodies?" at bounding box center [636, 350] width 691 height 40
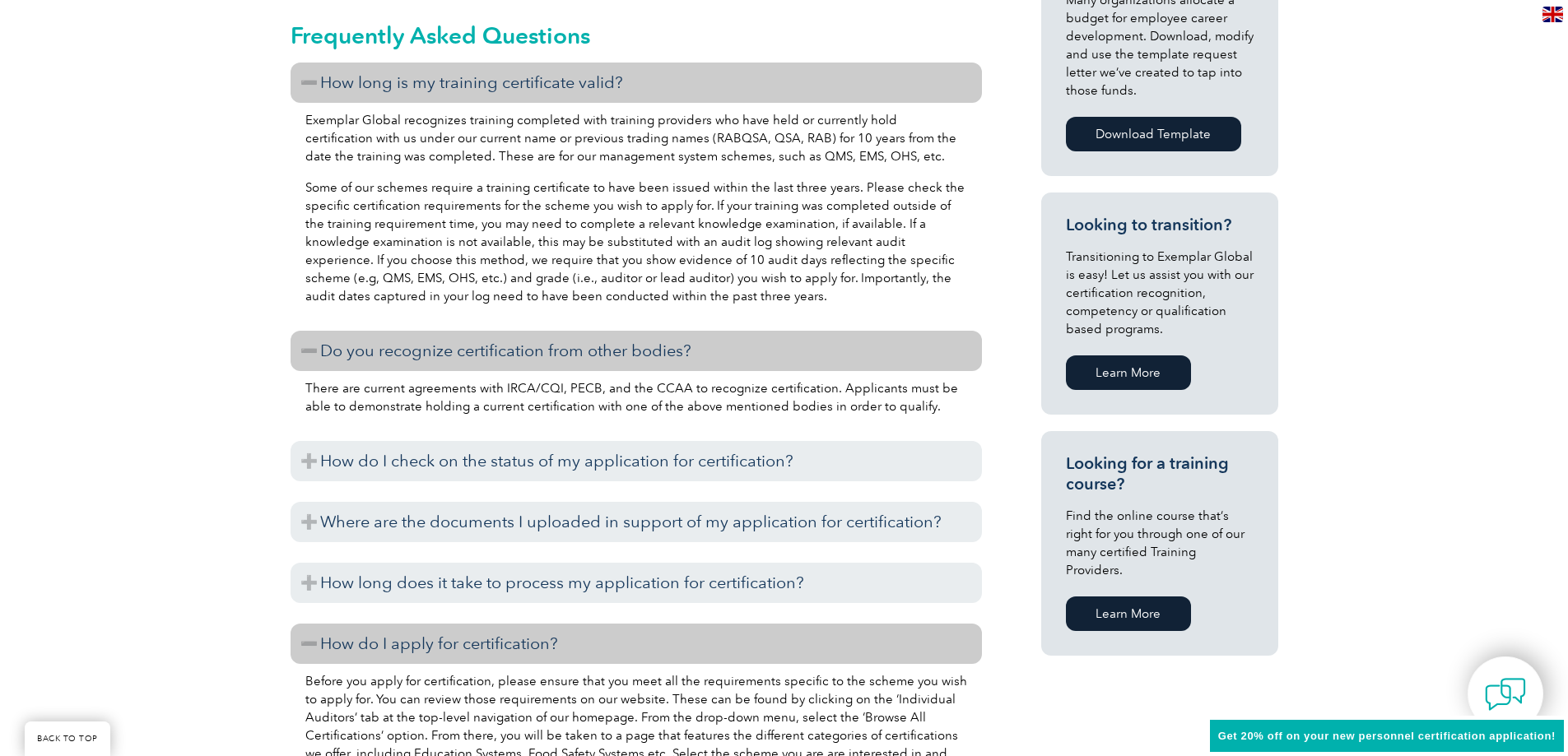
click at [312, 348] on h3 "Do you recognize certification from other bodies?" at bounding box center [636, 350] width 691 height 40
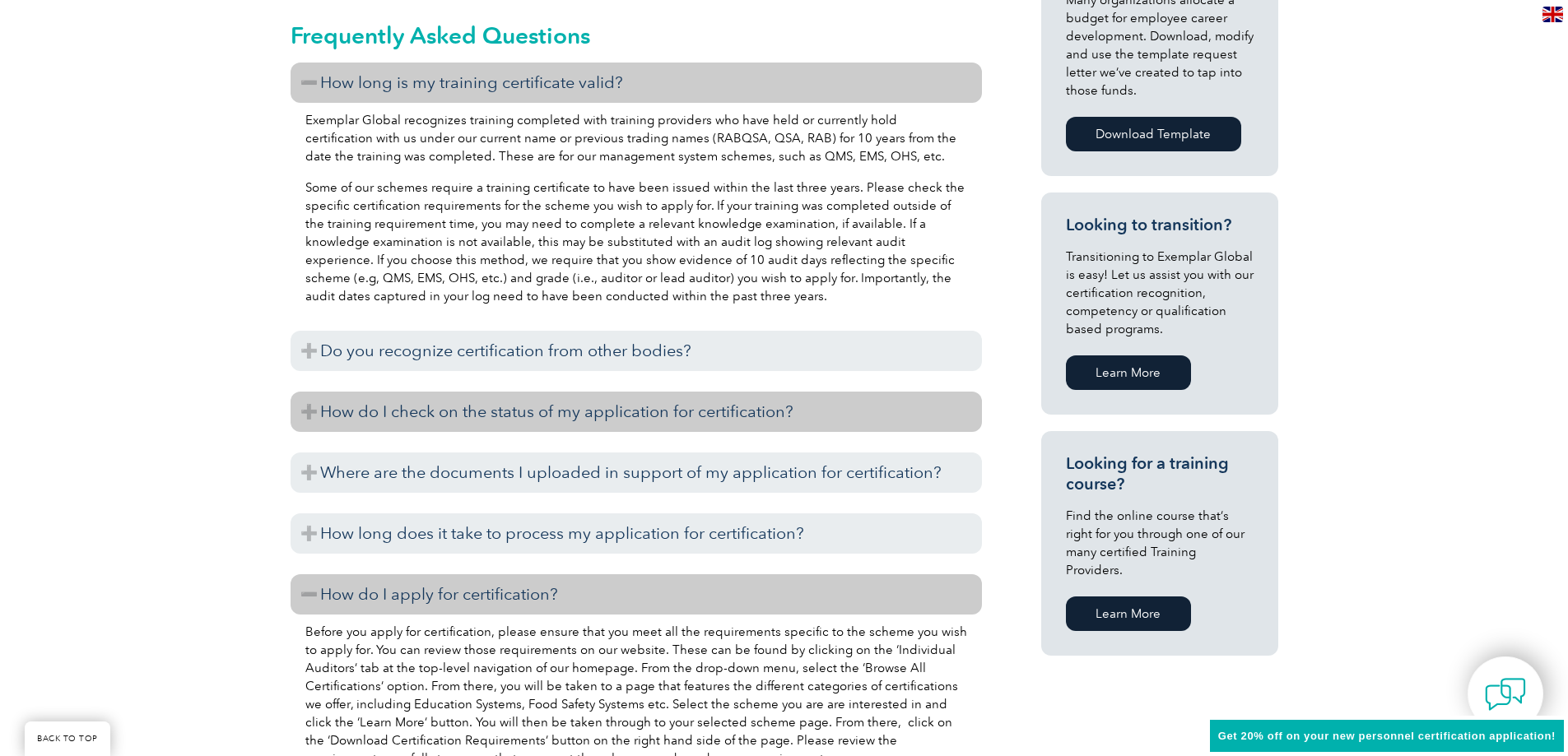
click at [299, 406] on h3 "How do I check on the status of my application for certification?" at bounding box center [636, 411] width 691 height 40
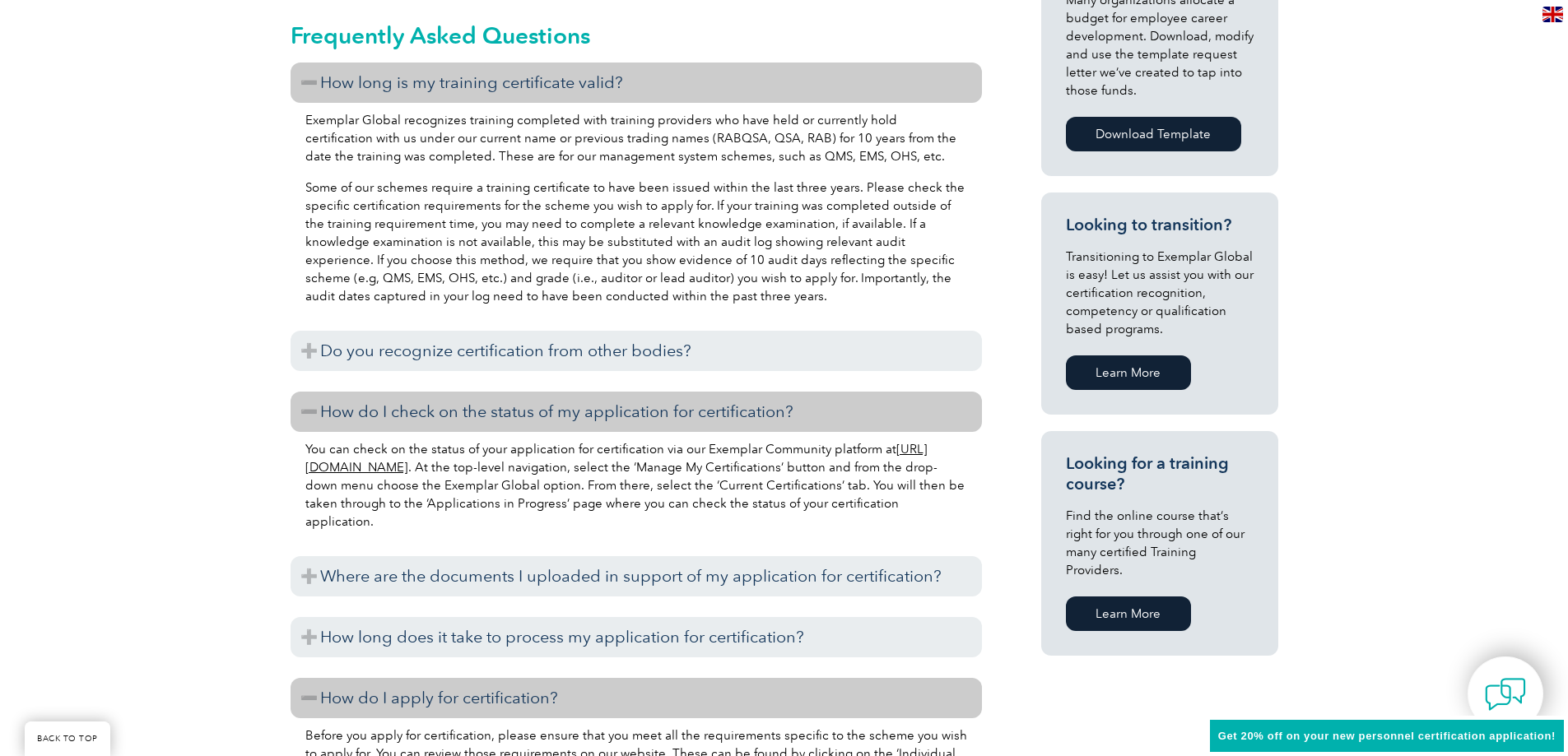
click at [299, 406] on h3 "How do I check on the status of my application for certification?" at bounding box center [636, 411] width 691 height 40
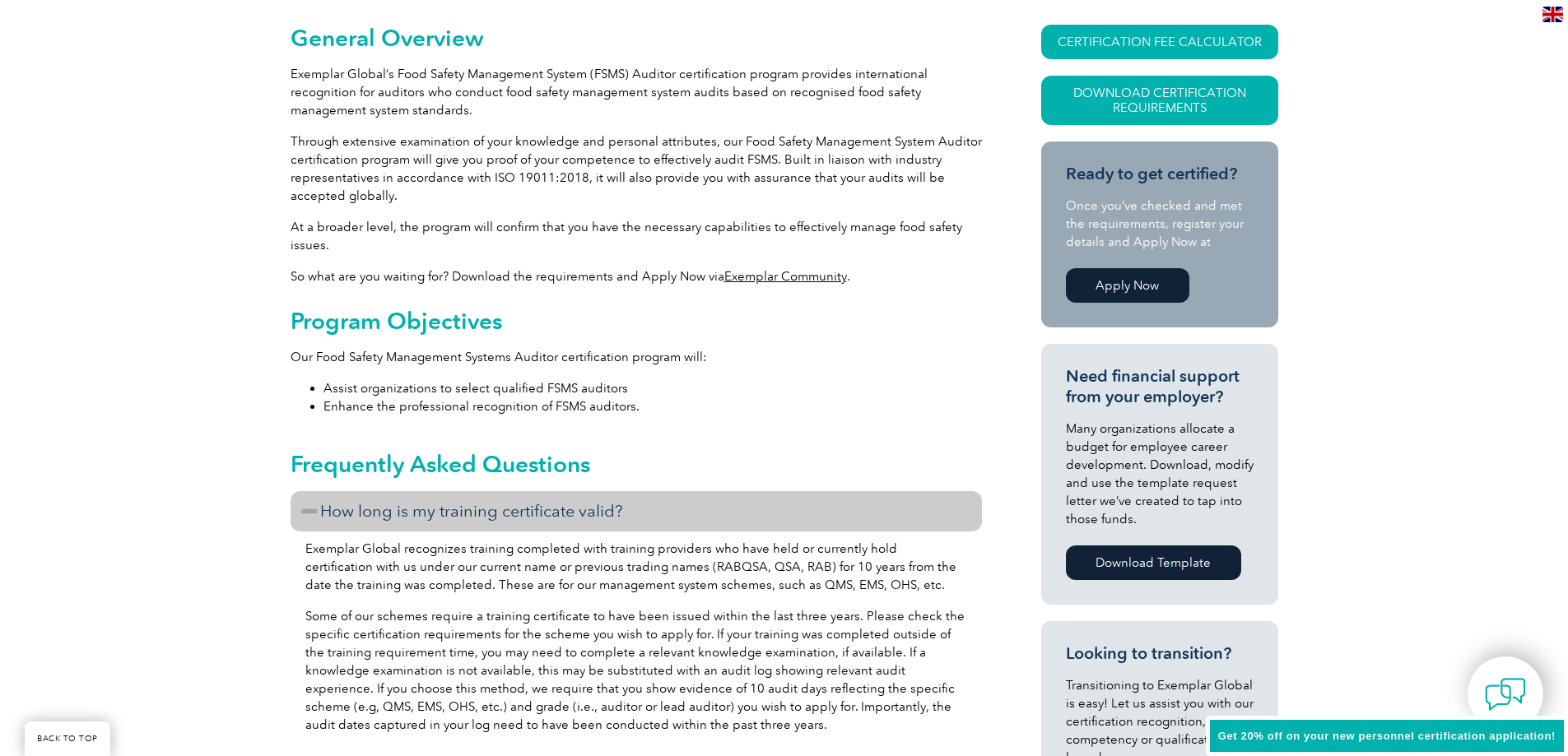
scroll to position [411, 0]
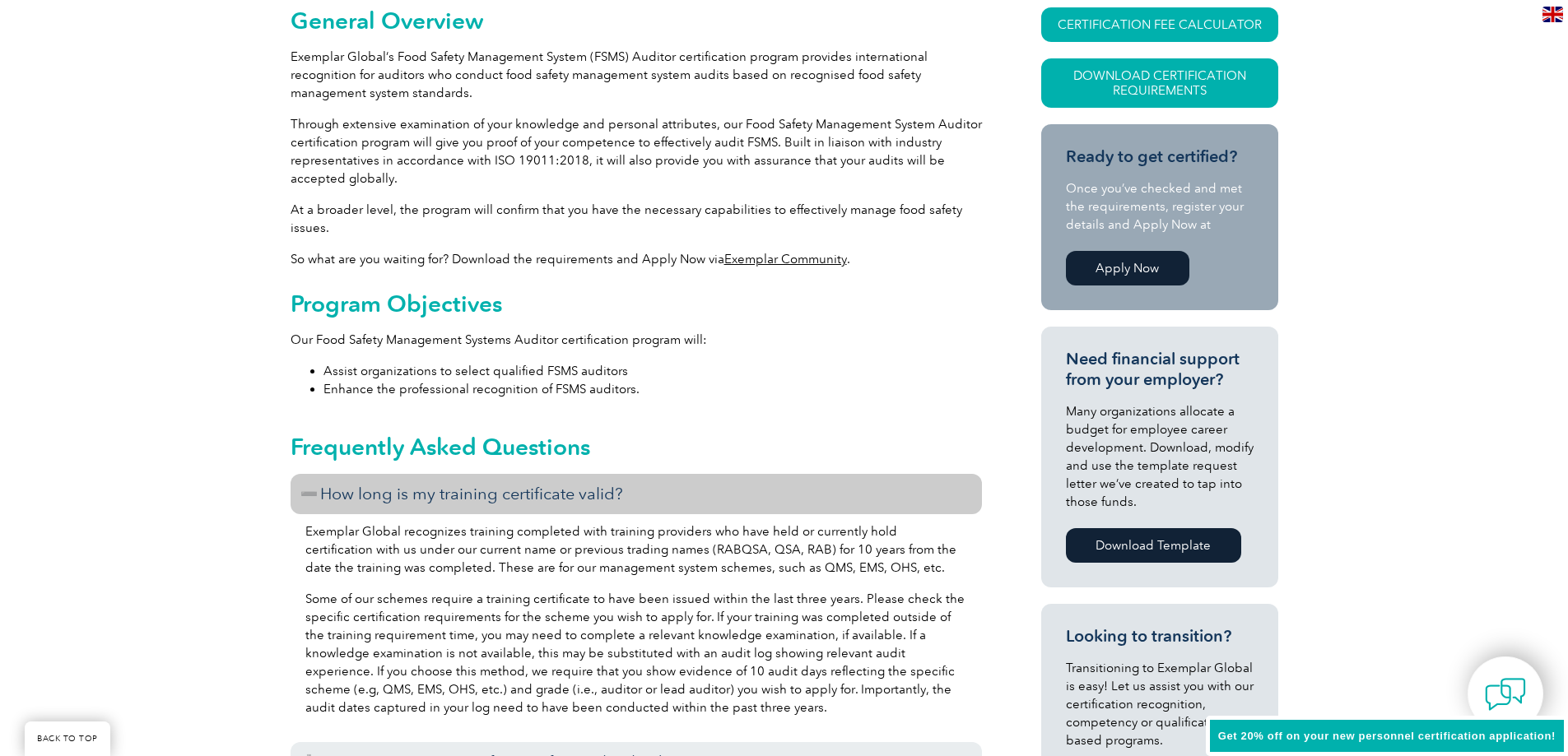
click at [763, 262] on link "Exemplar Community" at bounding box center [785, 258] width 122 height 14
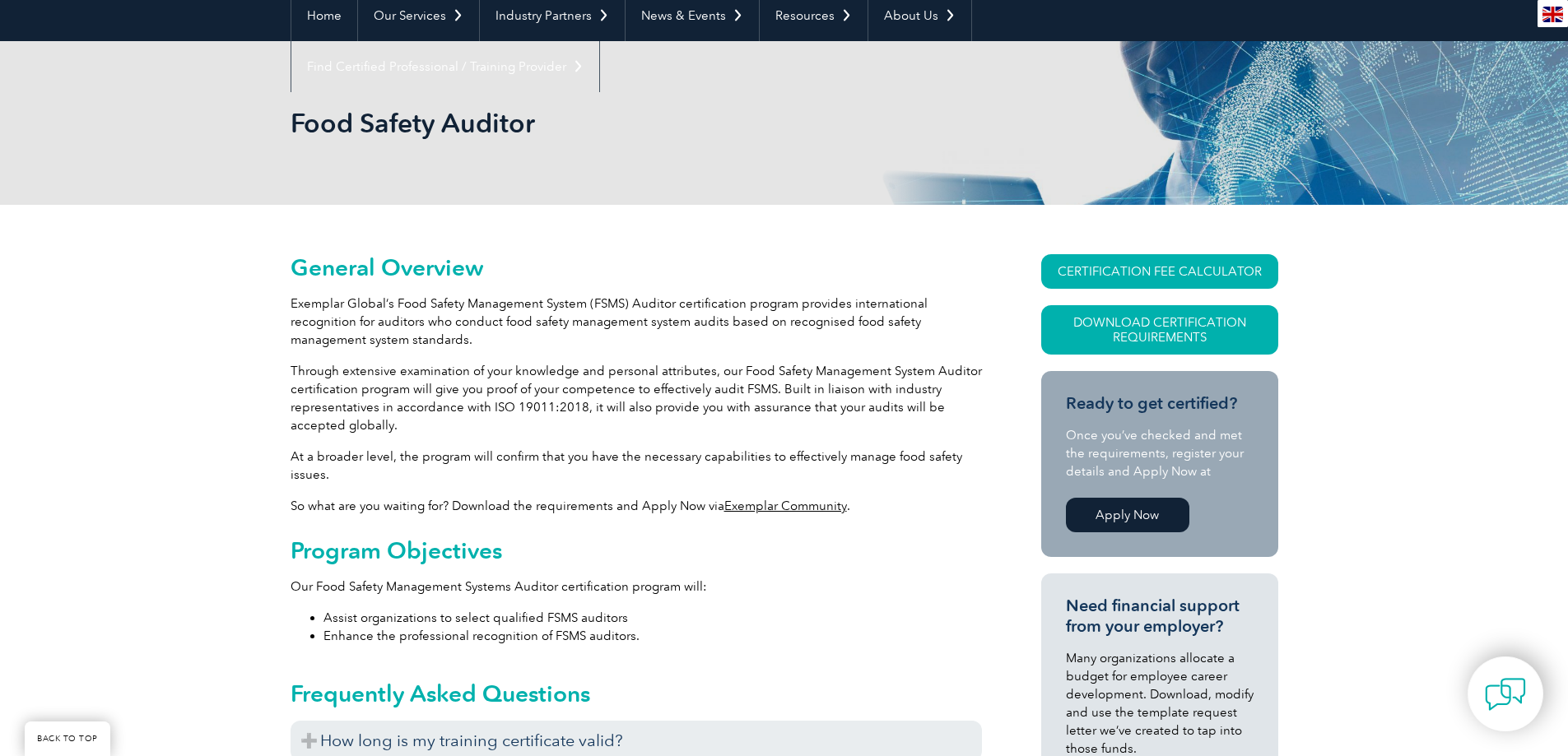
scroll to position [247, 0]
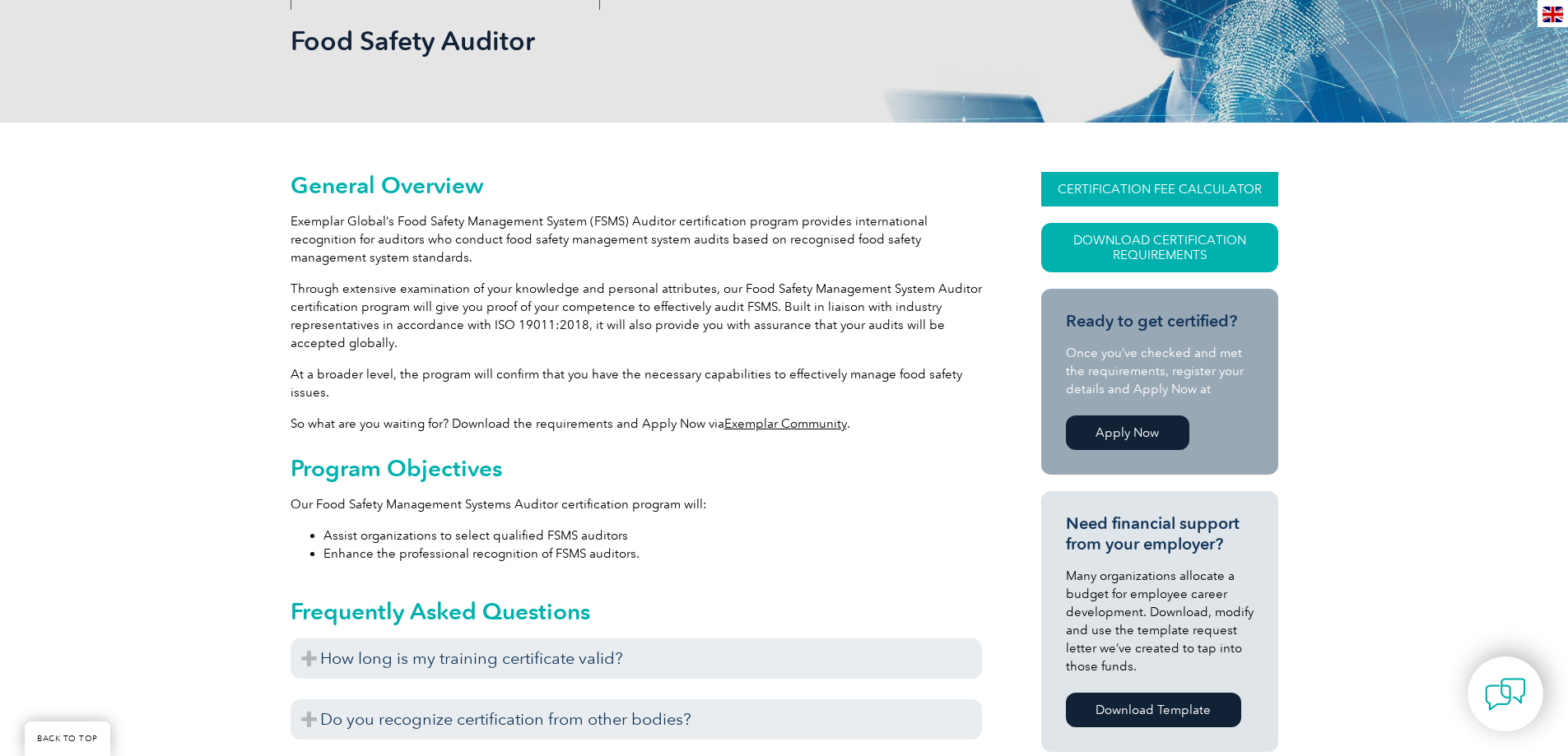
click at [1101, 189] on link "CERTIFICATION FEE CALCULATOR" at bounding box center [1159, 189] width 237 height 35
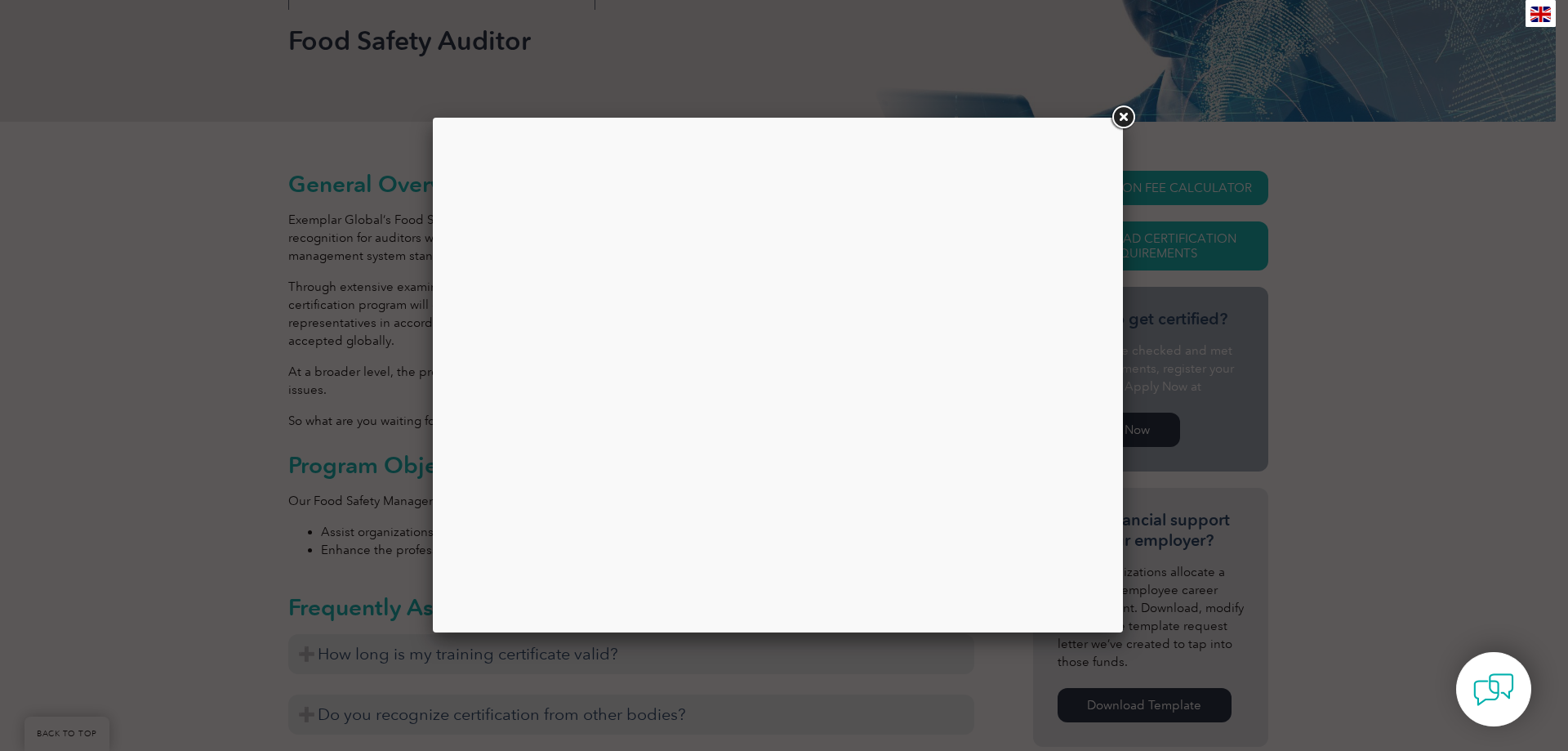
click at [1123, 123] on link at bounding box center [1123, 117] width 30 height 30
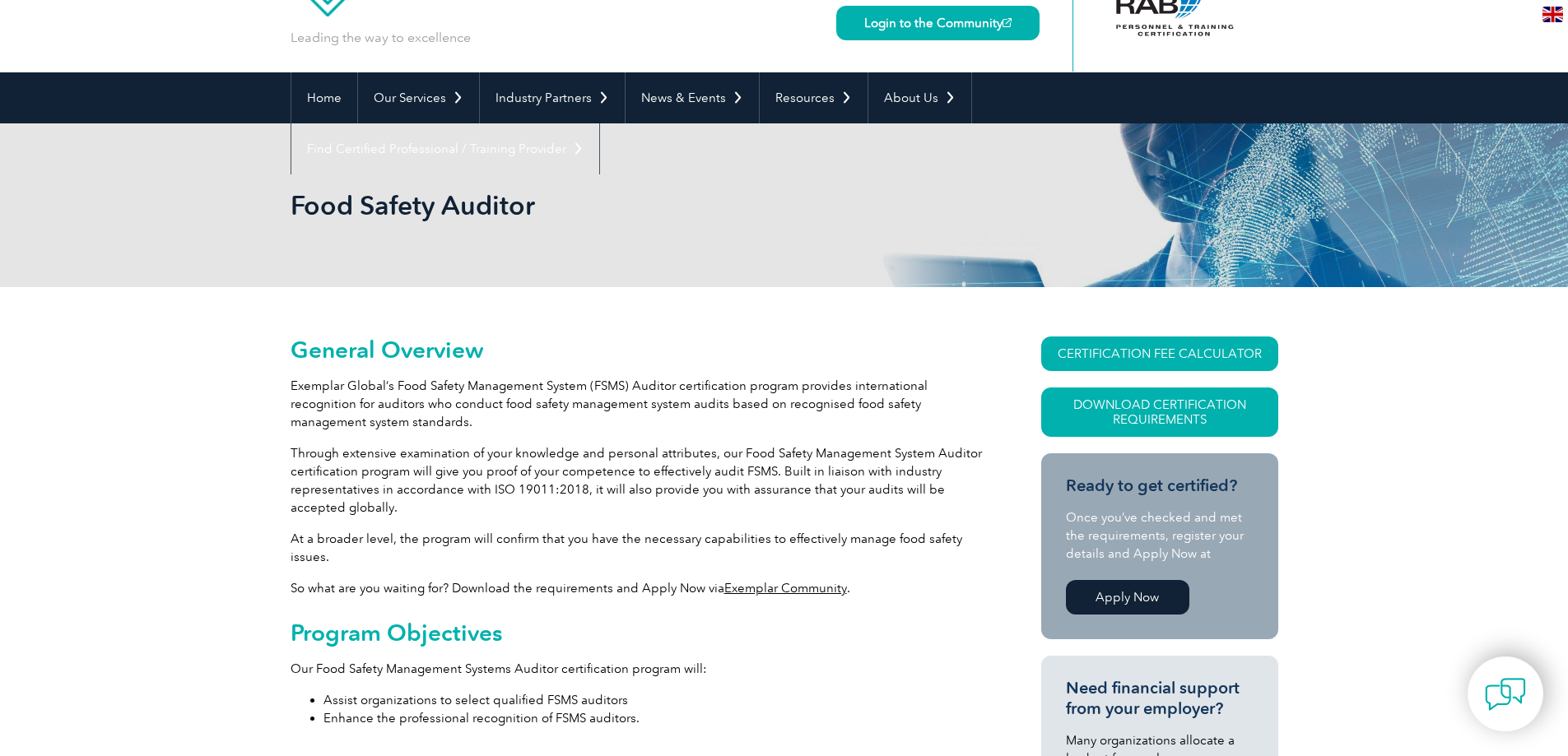
scroll to position [0, 0]
